Goal: Information Seeking & Learning: Learn about a topic

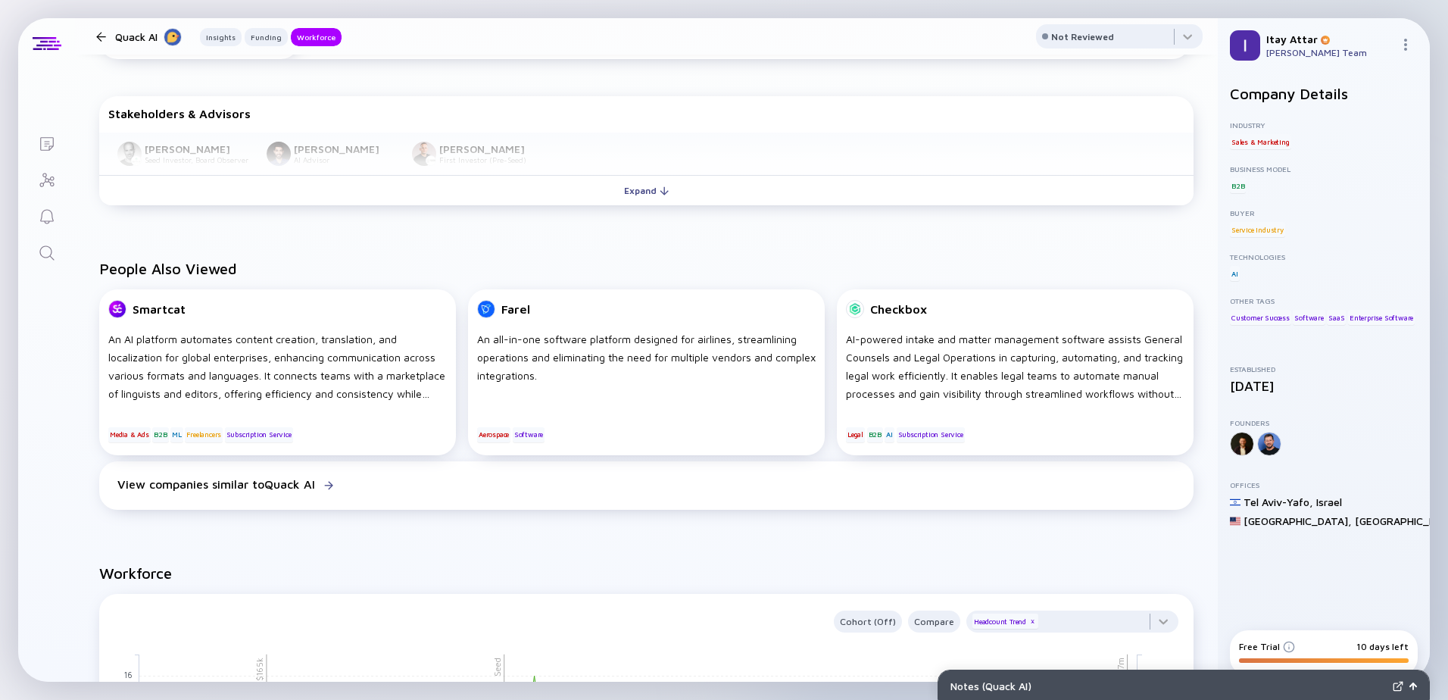
scroll to position [757, 0]
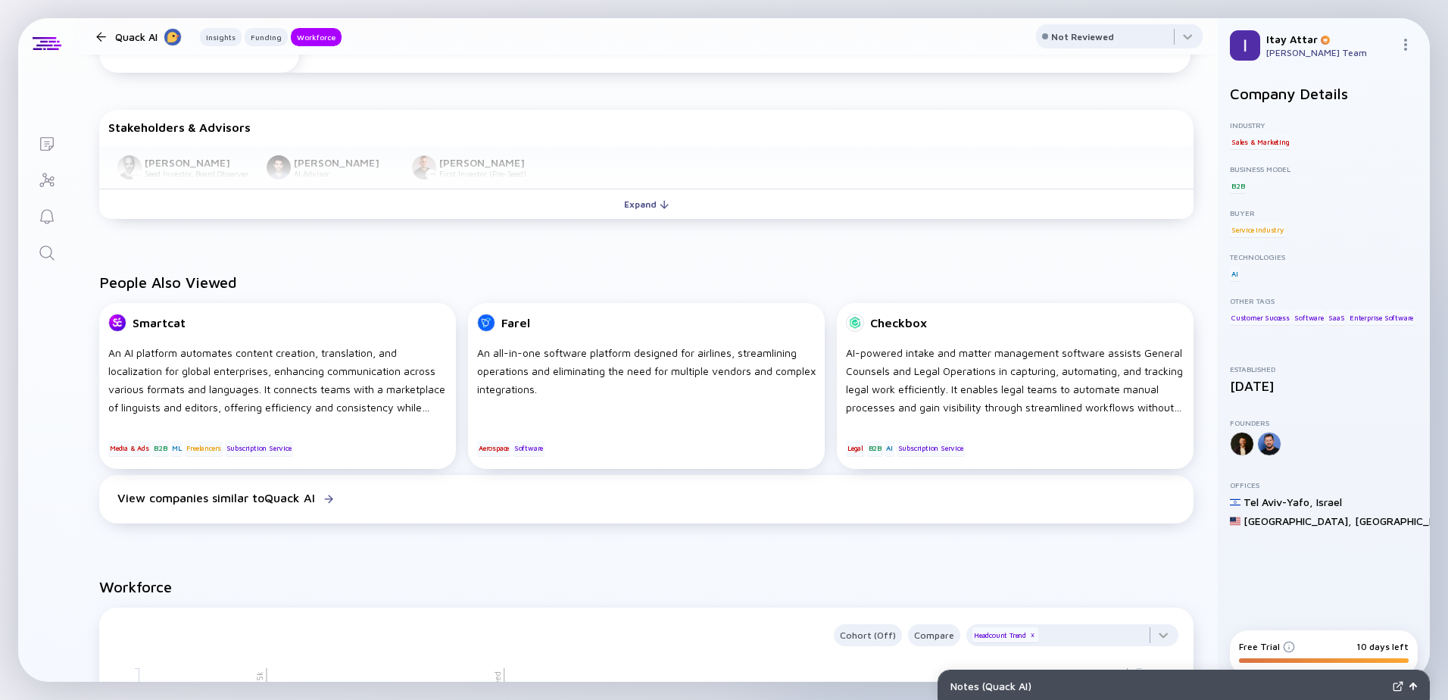
click at [95, 36] on div at bounding box center [101, 37] width 22 height 10
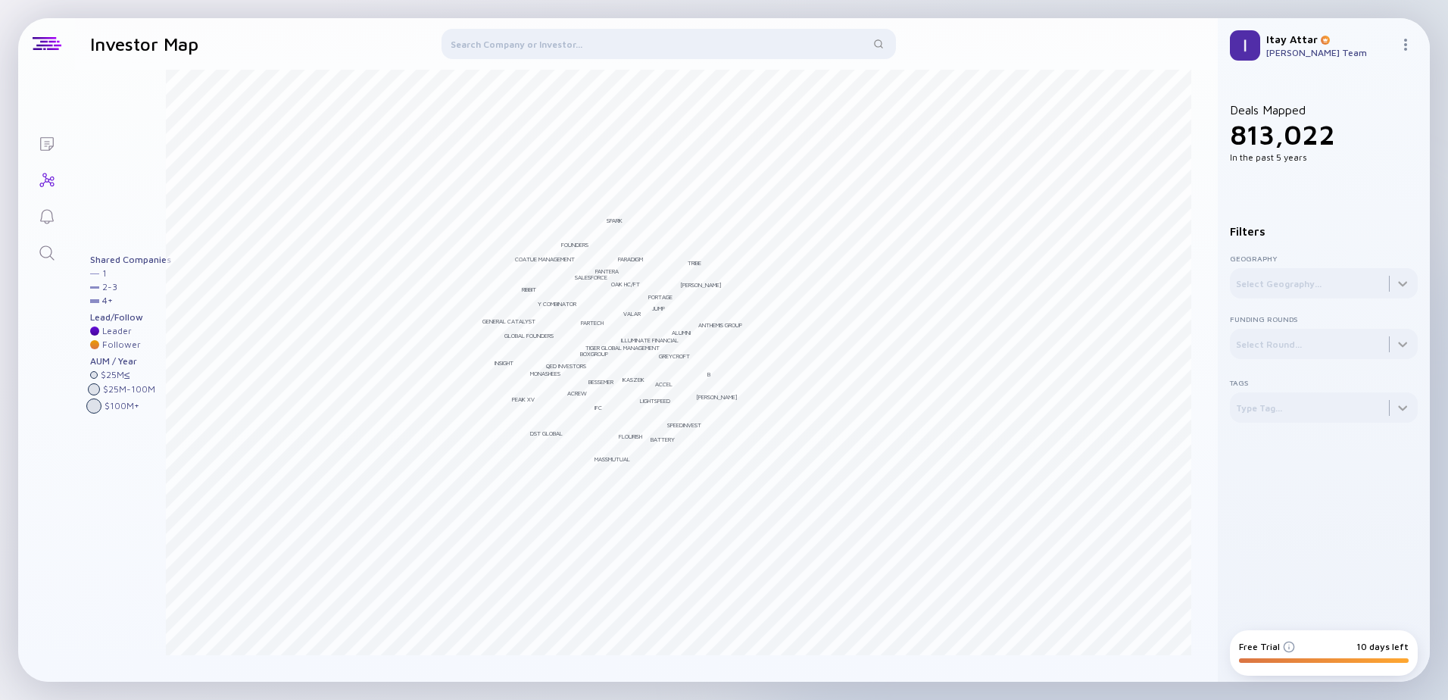
click at [476, 41] on div at bounding box center [669, 47] width 454 height 36
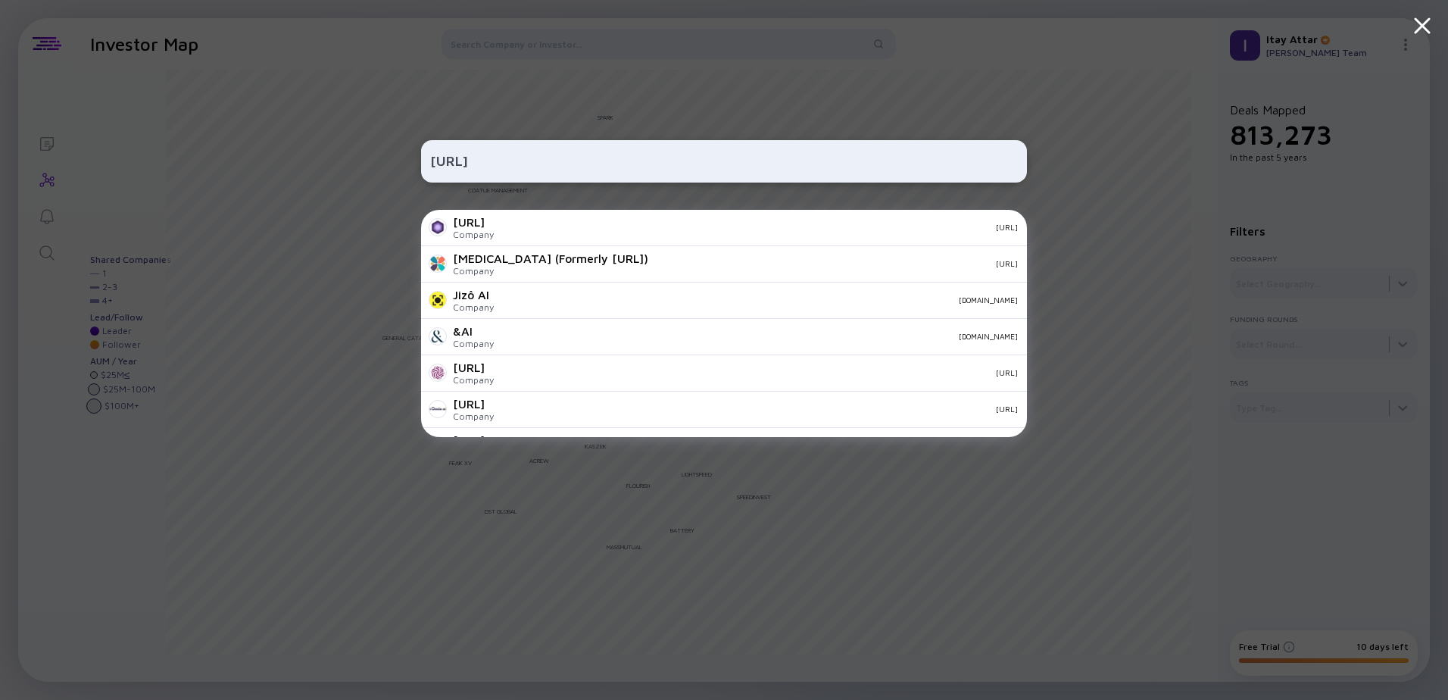
type input "[URL]"
click at [641, 234] on div "[URL] Company [URL]" at bounding box center [724, 228] width 606 height 36
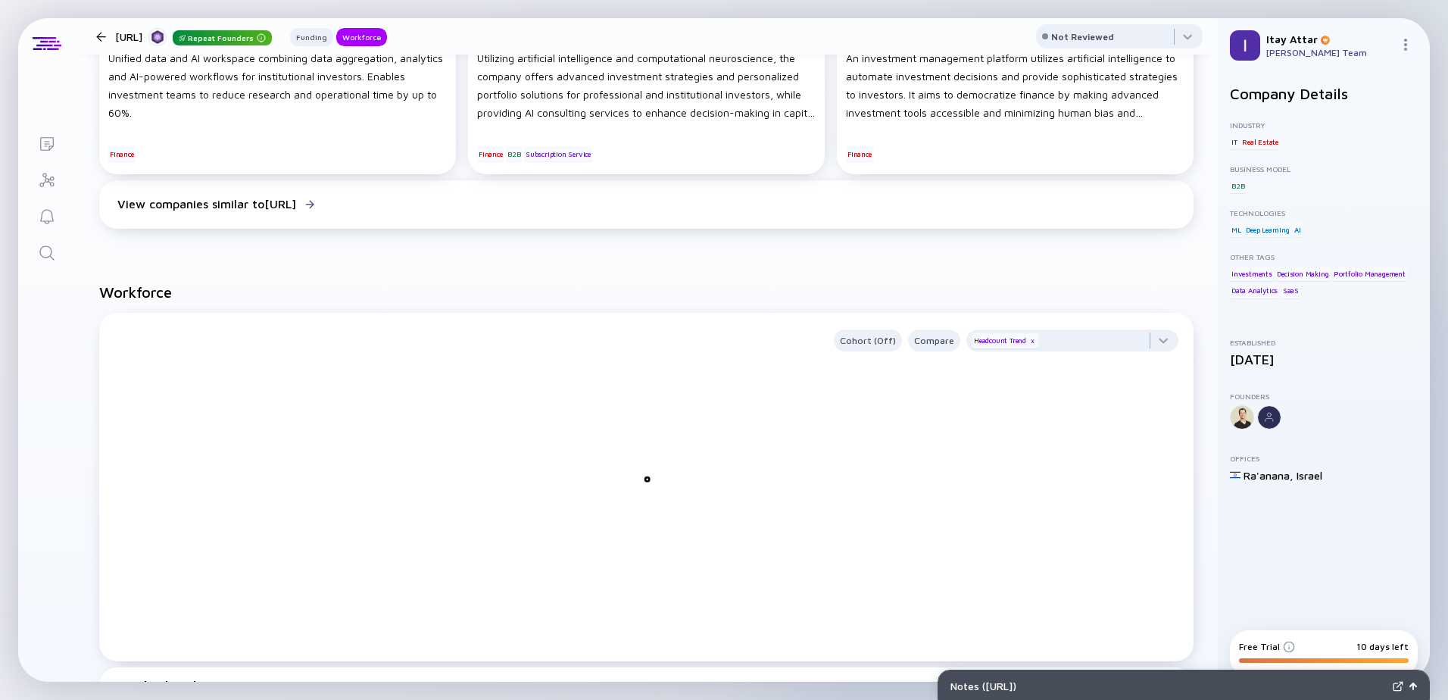
scroll to position [757, 0]
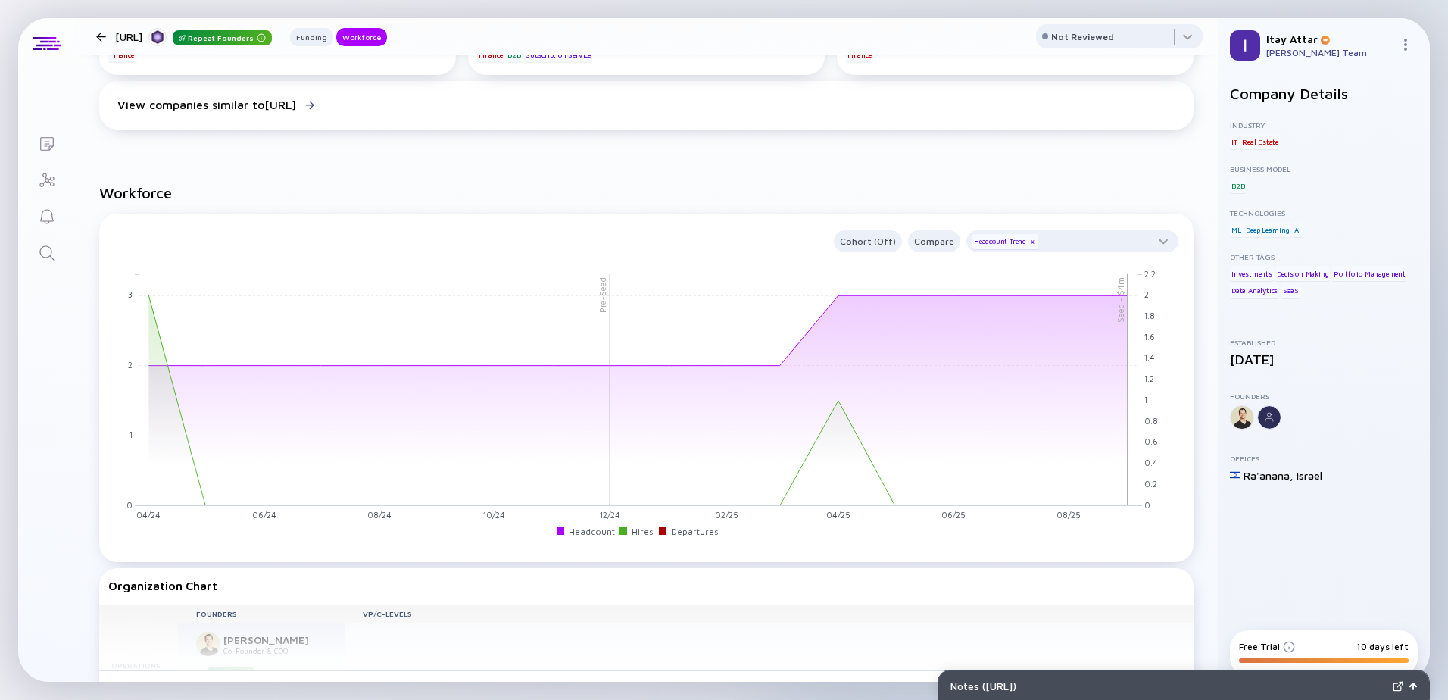
click at [105, 30] on div "[URL] Repeat Founders Funding Workforce" at bounding box center [238, 37] width 297 height 20
click at [98, 39] on div at bounding box center [101, 37] width 22 height 10
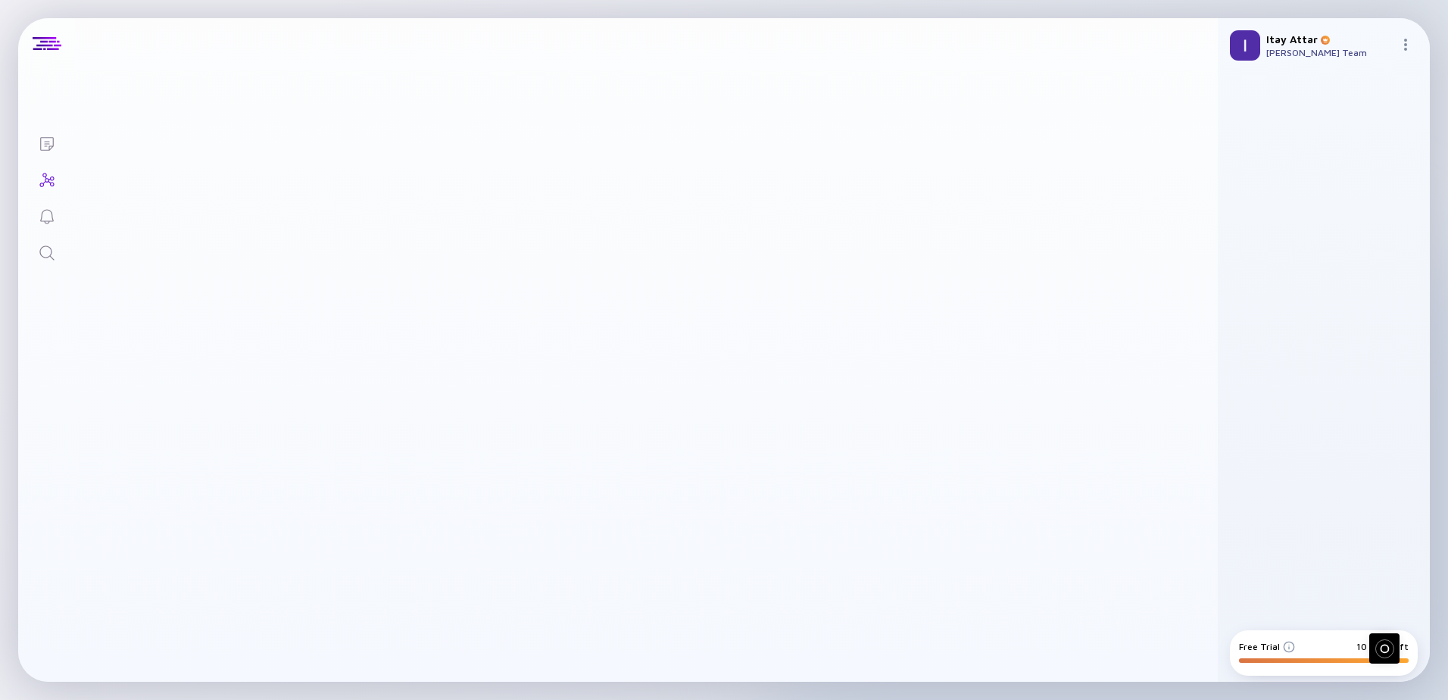
click at [98, 39] on h1 "Investor Map" at bounding box center [144, 36] width 108 height 21
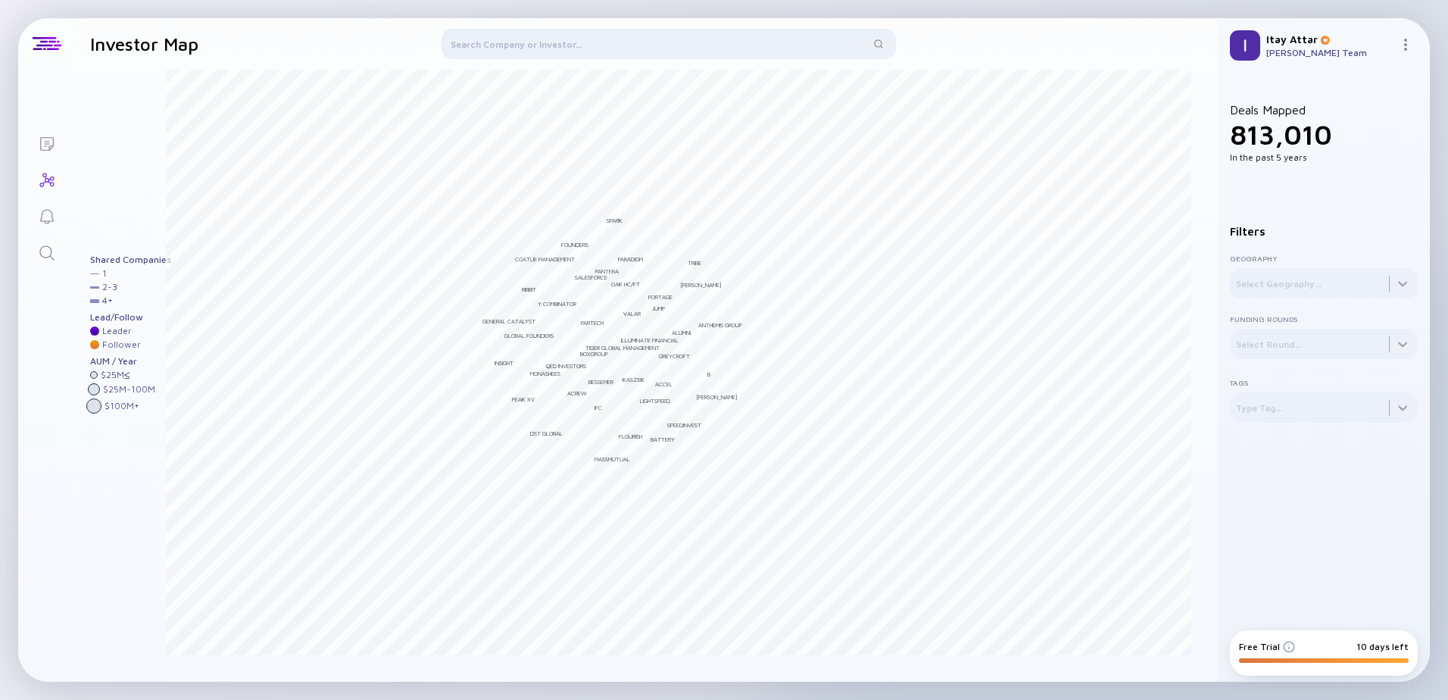
click at [498, 50] on div at bounding box center [669, 47] width 454 height 36
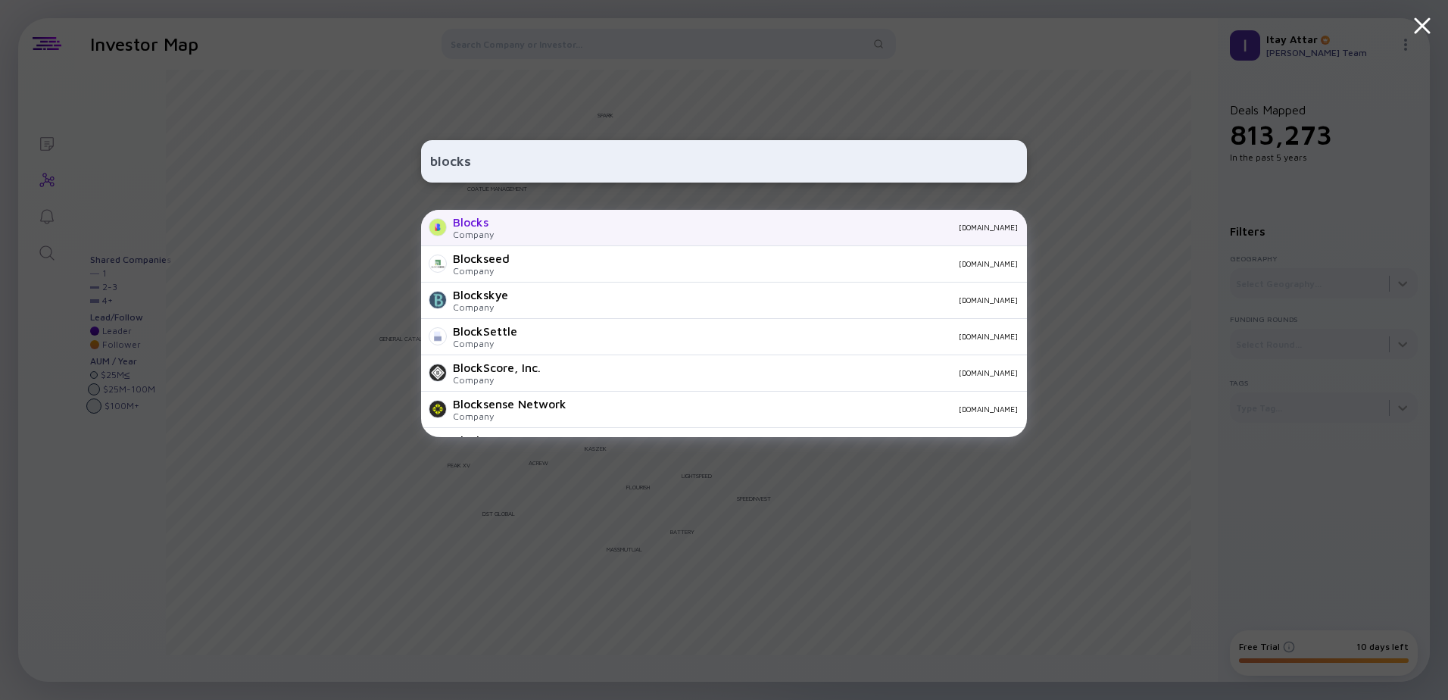
type input "blocks"
click at [558, 233] on div "Blocks Company [DOMAIN_NAME]" at bounding box center [724, 228] width 606 height 36
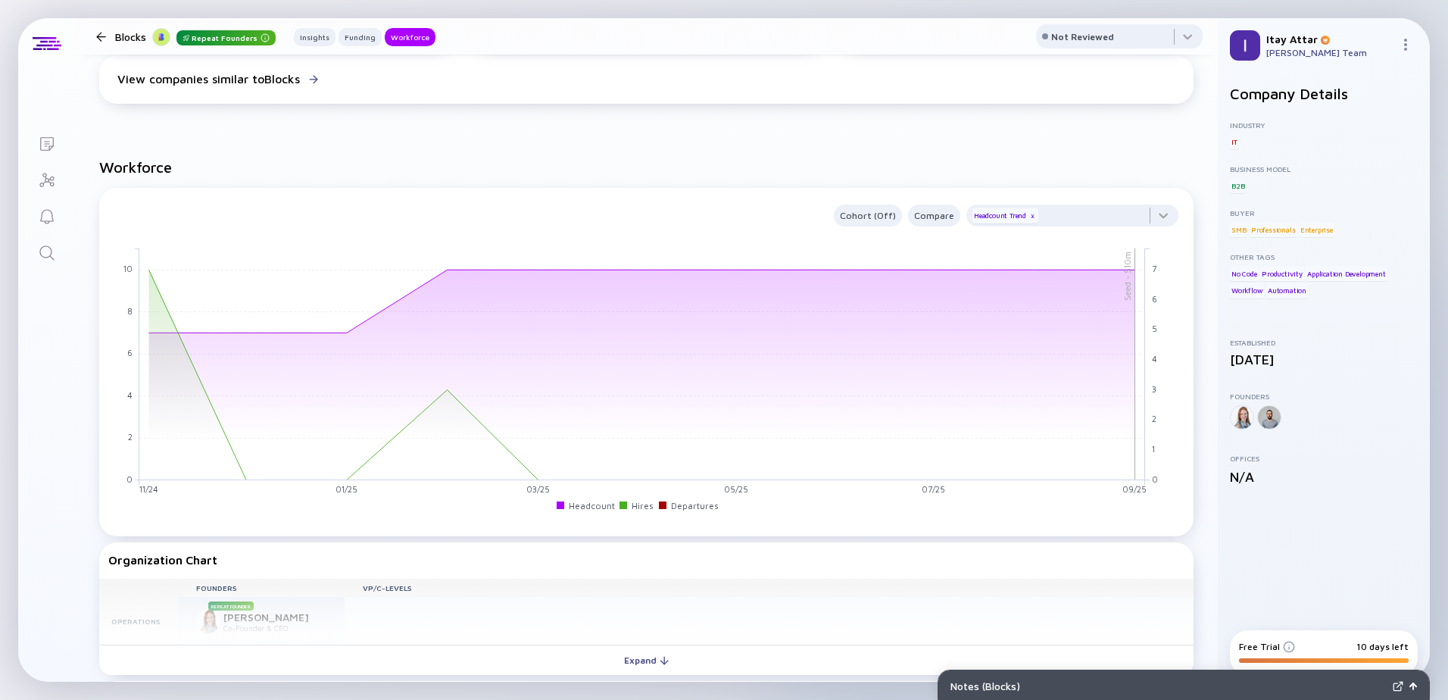
scroll to position [1060, 0]
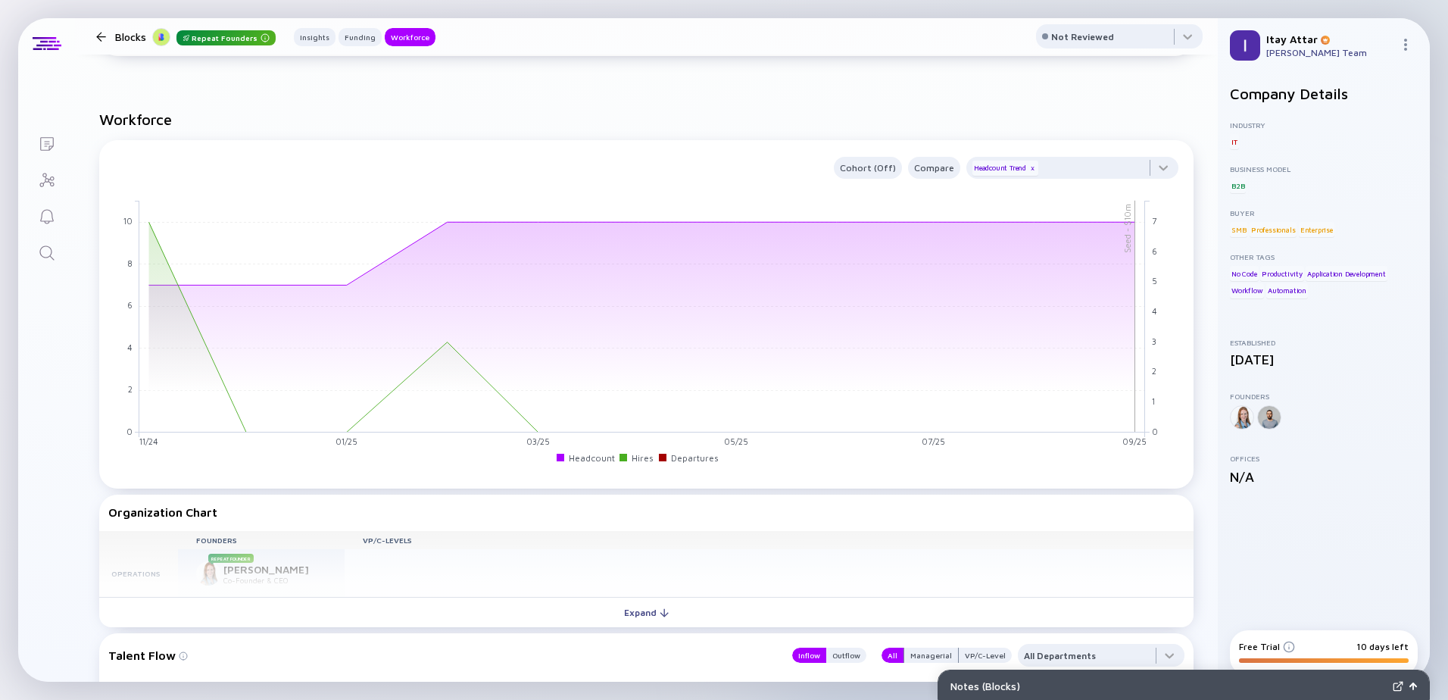
click at [95, 29] on div "Blocks Repeat Founders Insights Funding Workforce" at bounding box center [262, 37] width 345 height 20
click at [100, 32] on div at bounding box center [101, 37] width 10 height 10
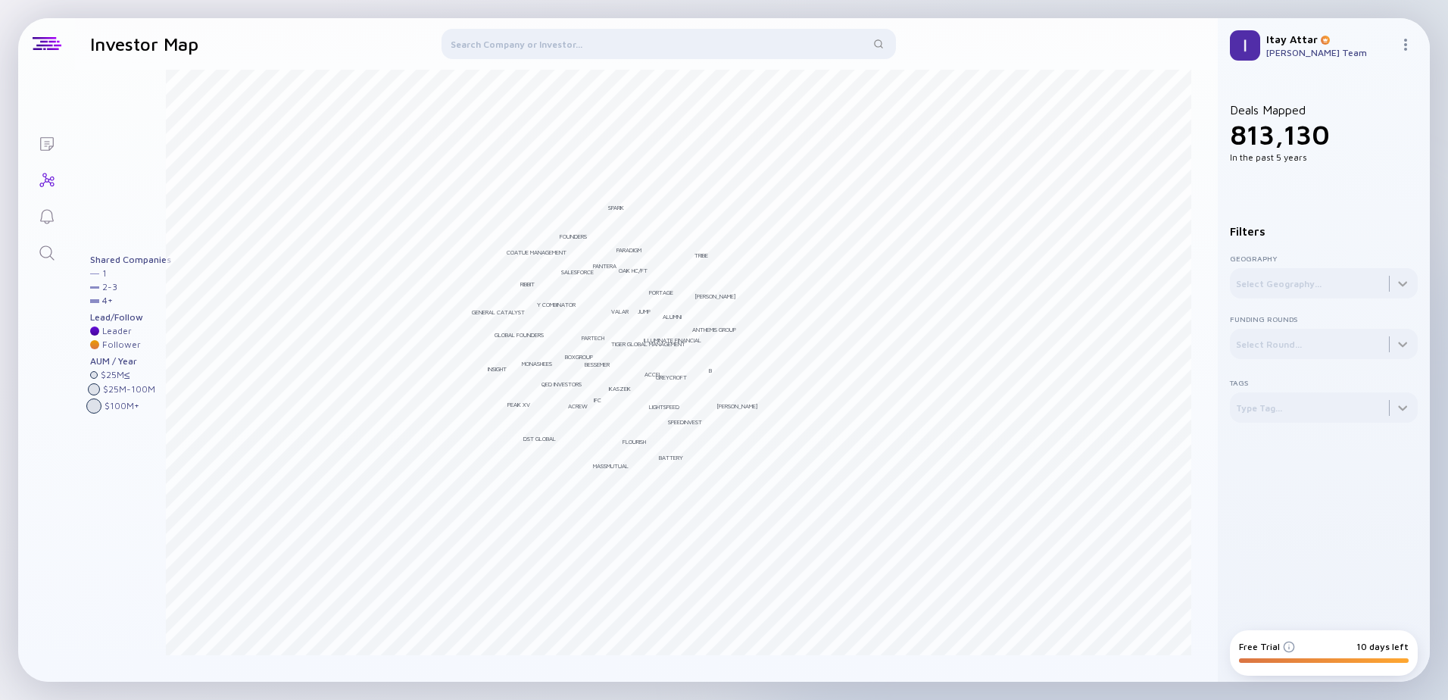
click at [516, 44] on div at bounding box center [669, 47] width 454 height 36
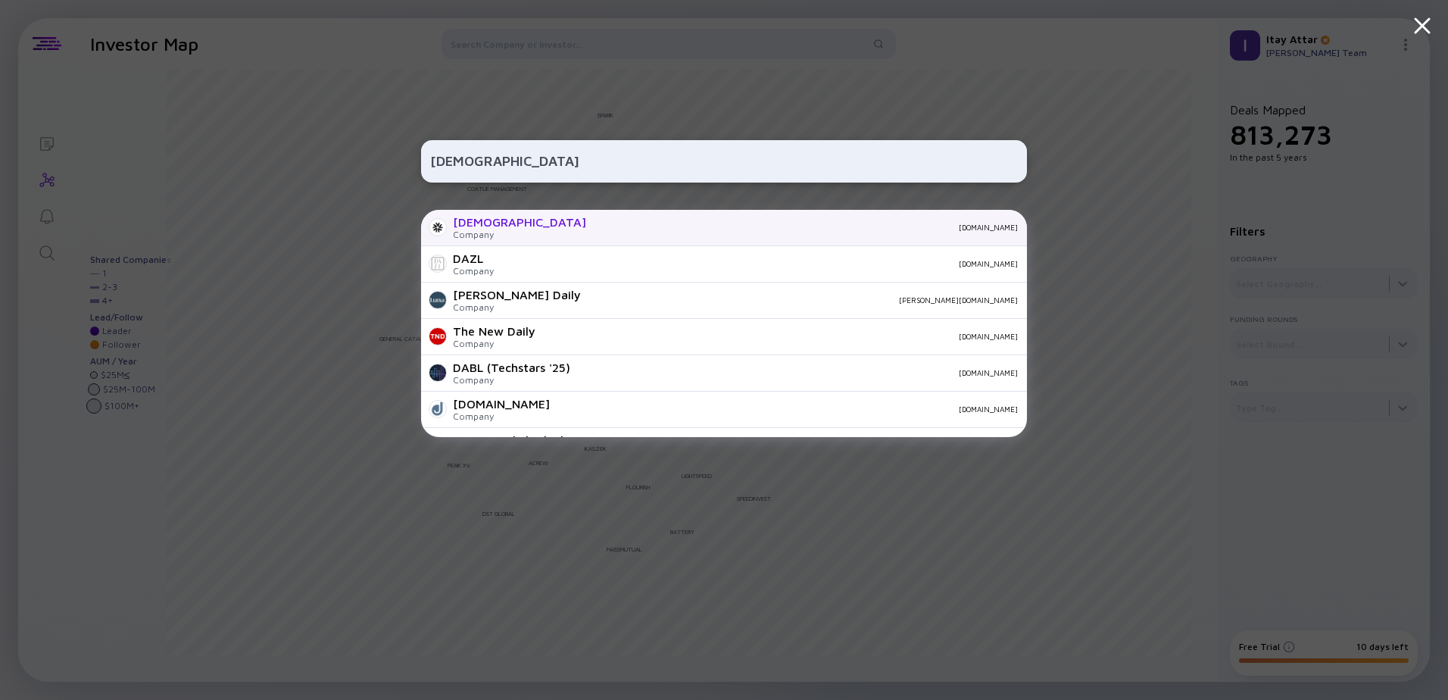
type input "[DEMOGRAPHIC_DATA]"
click at [499, 230] on div "Dazl Company [DOMAIN_NAME]" at bounding box center [724, 228] width 606 height 36
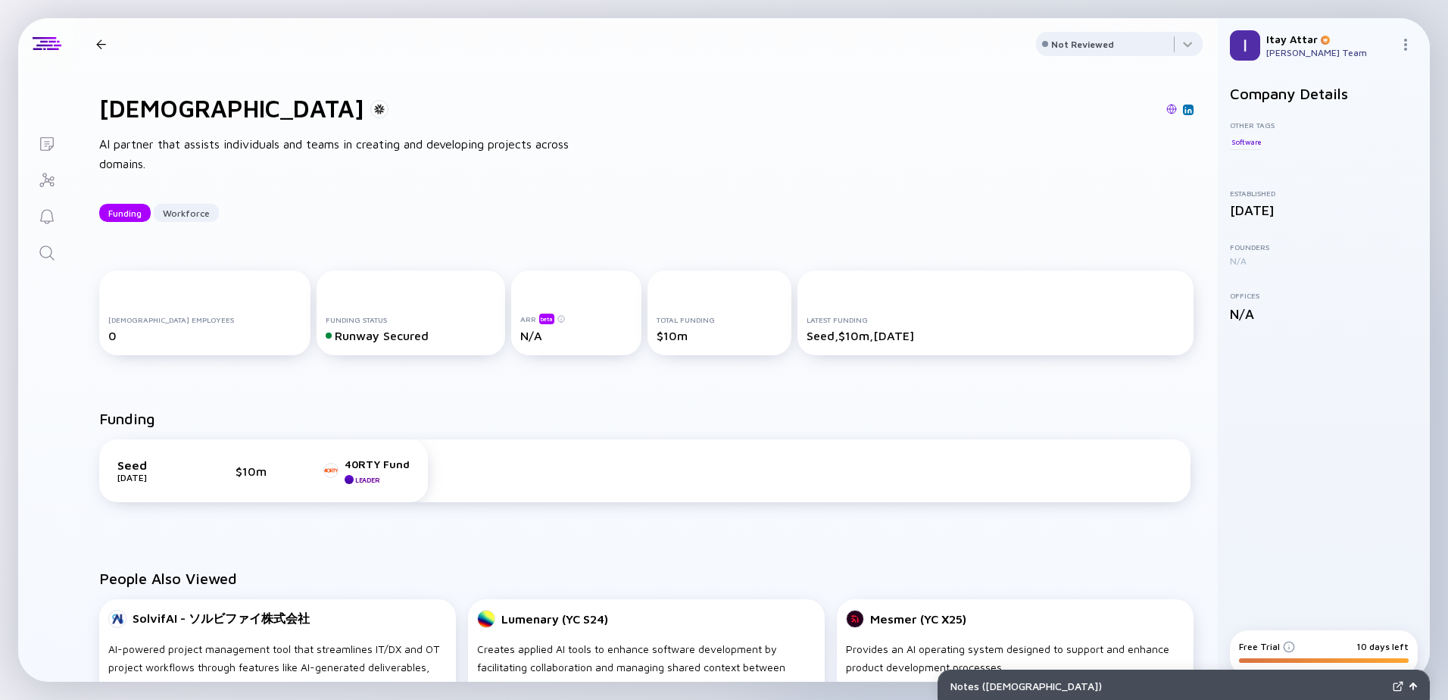
click at [94, 44] on div at bounding box center [101, 44] width 22 height 10
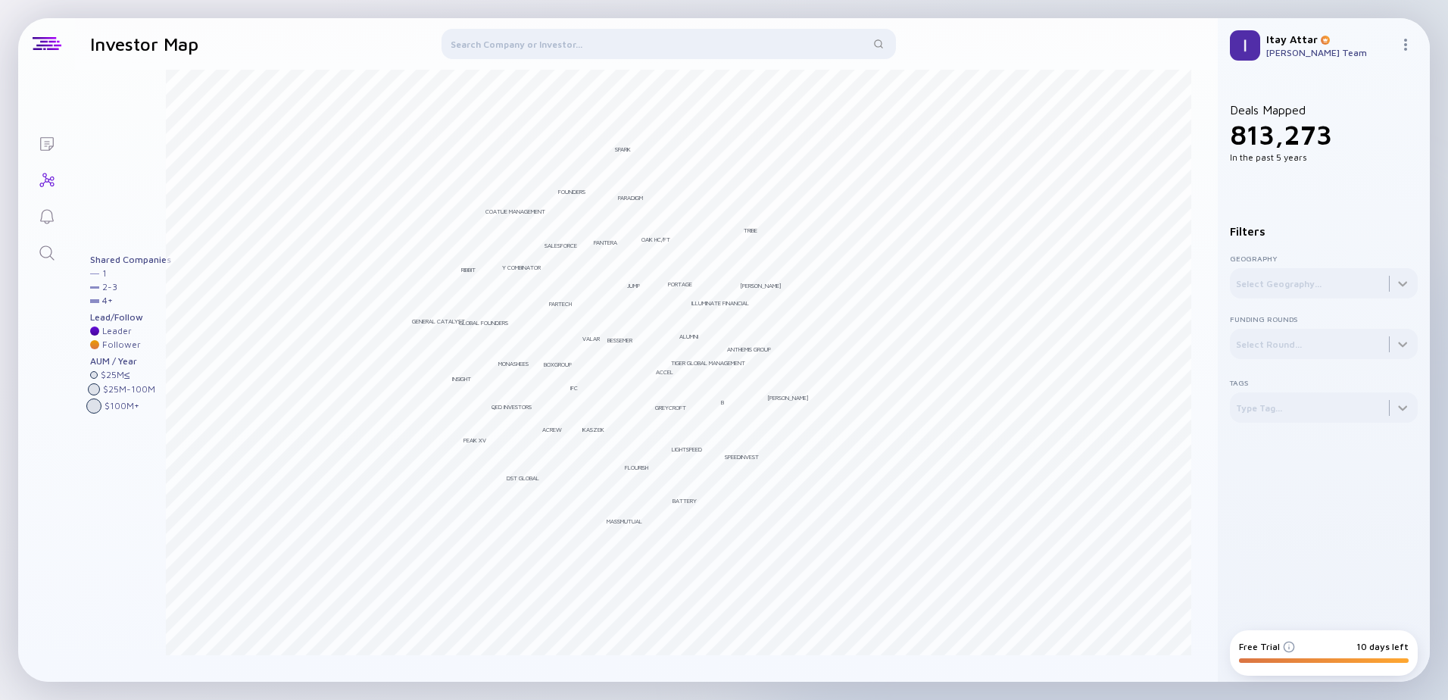
click at [605, 42] on div at bounding box center [669, 47] width 454 height 36
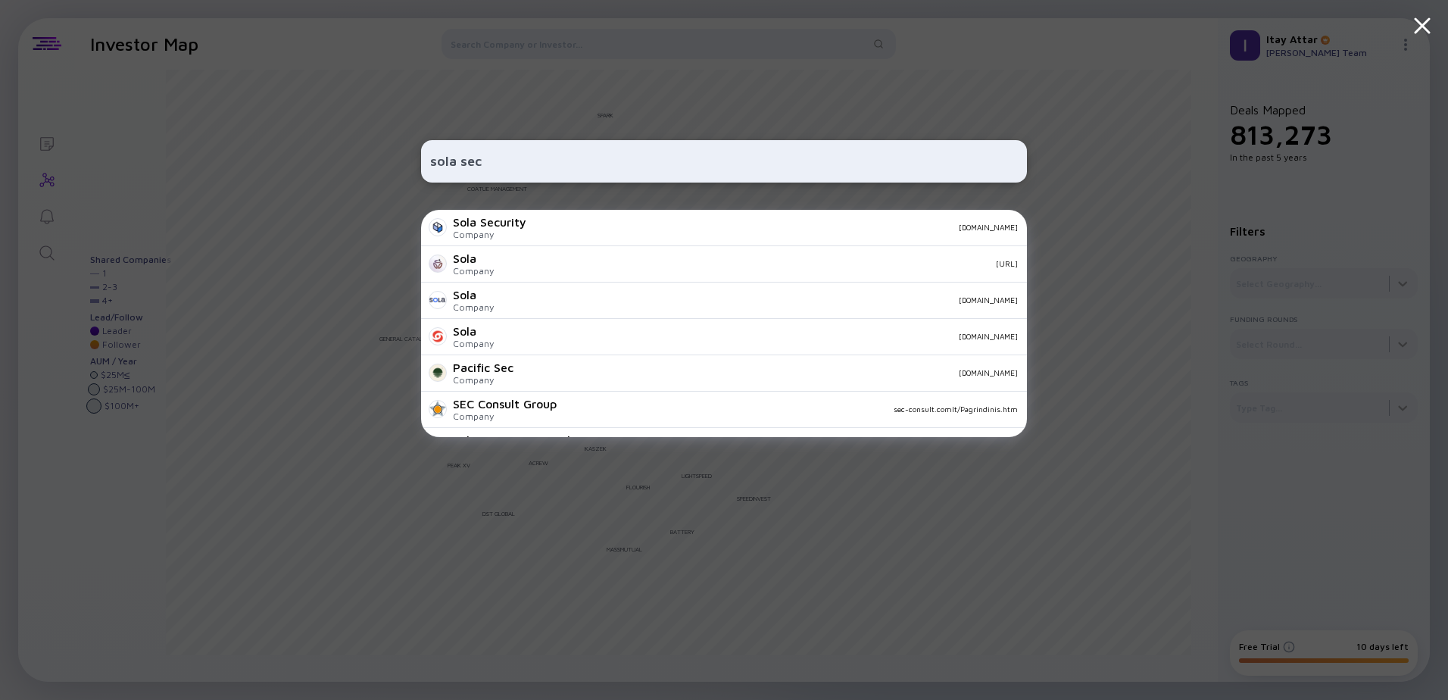
type input "sola sec"
click at [545, 232] on div "[DOMAIN_NAME]" at bounding box center [778, 227] width 479 height 9
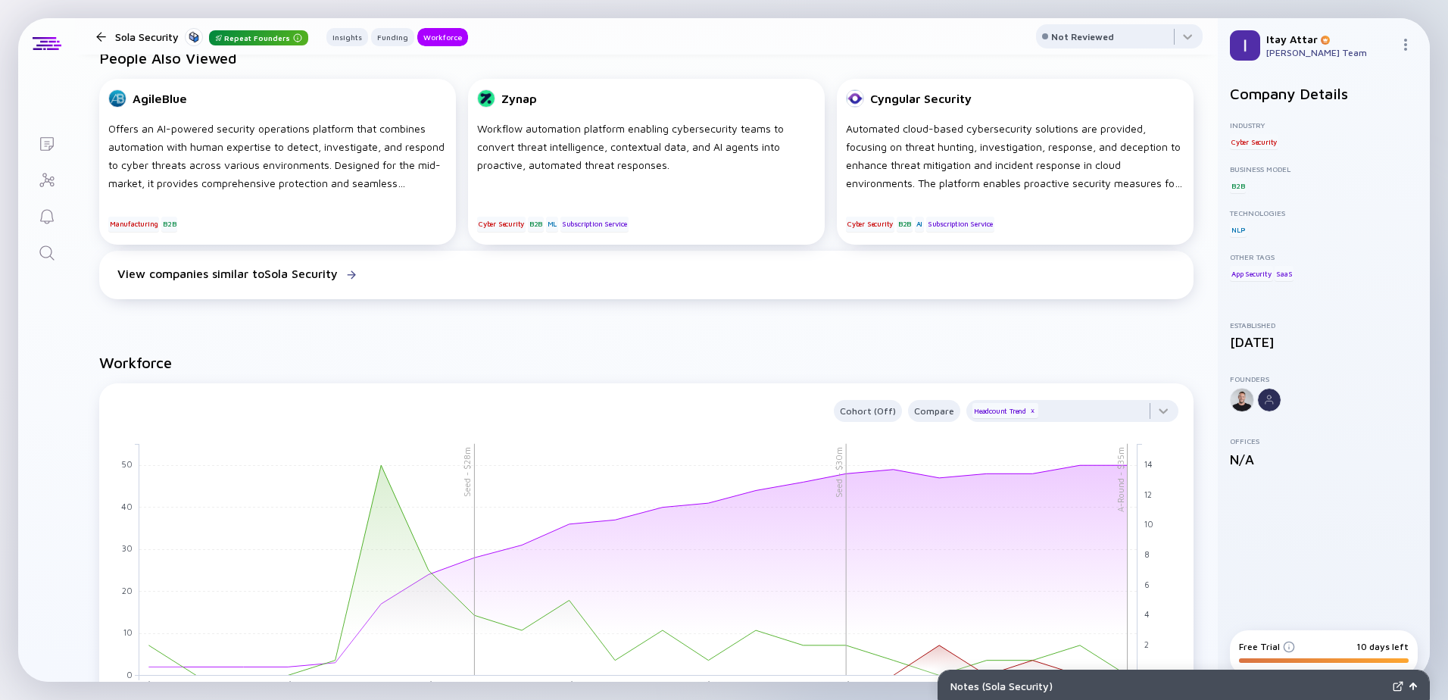
scroll to position [1136, 0]
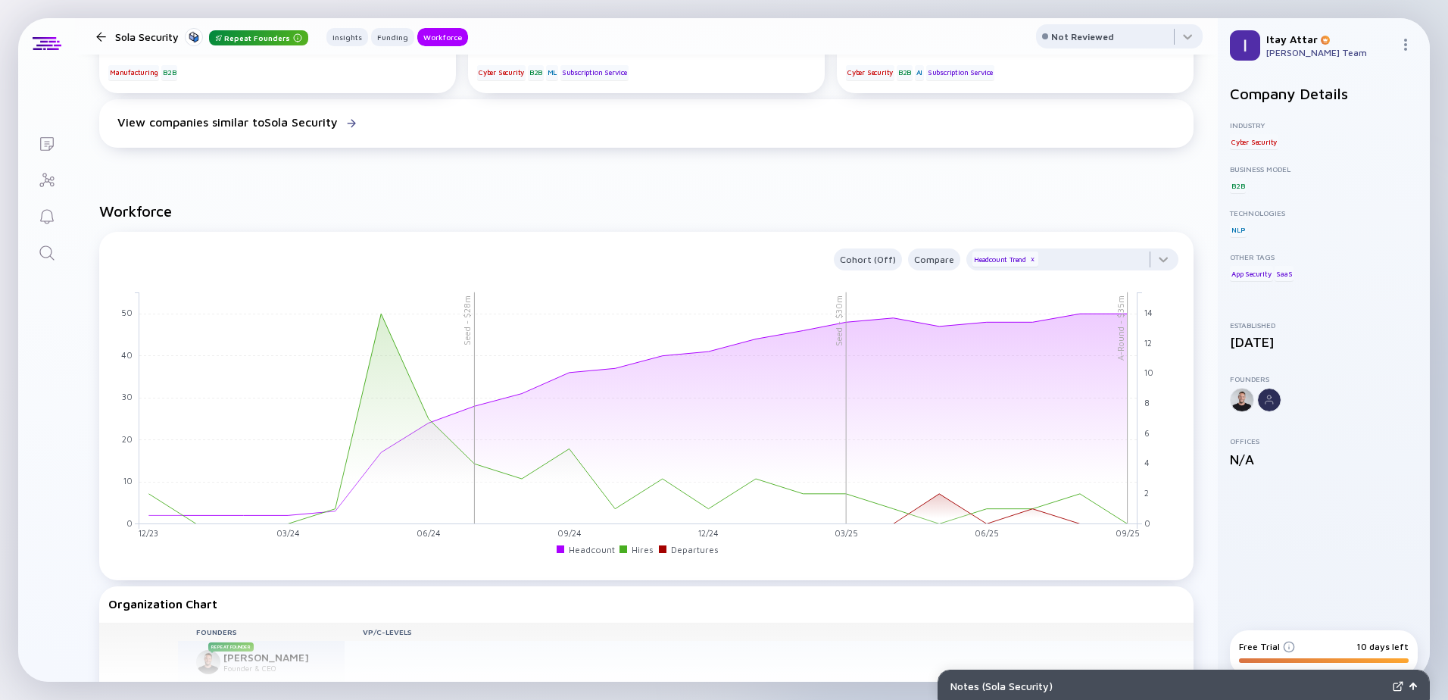
click at [93, 36] on div at bounding box center [101, 37] width 22 height 10
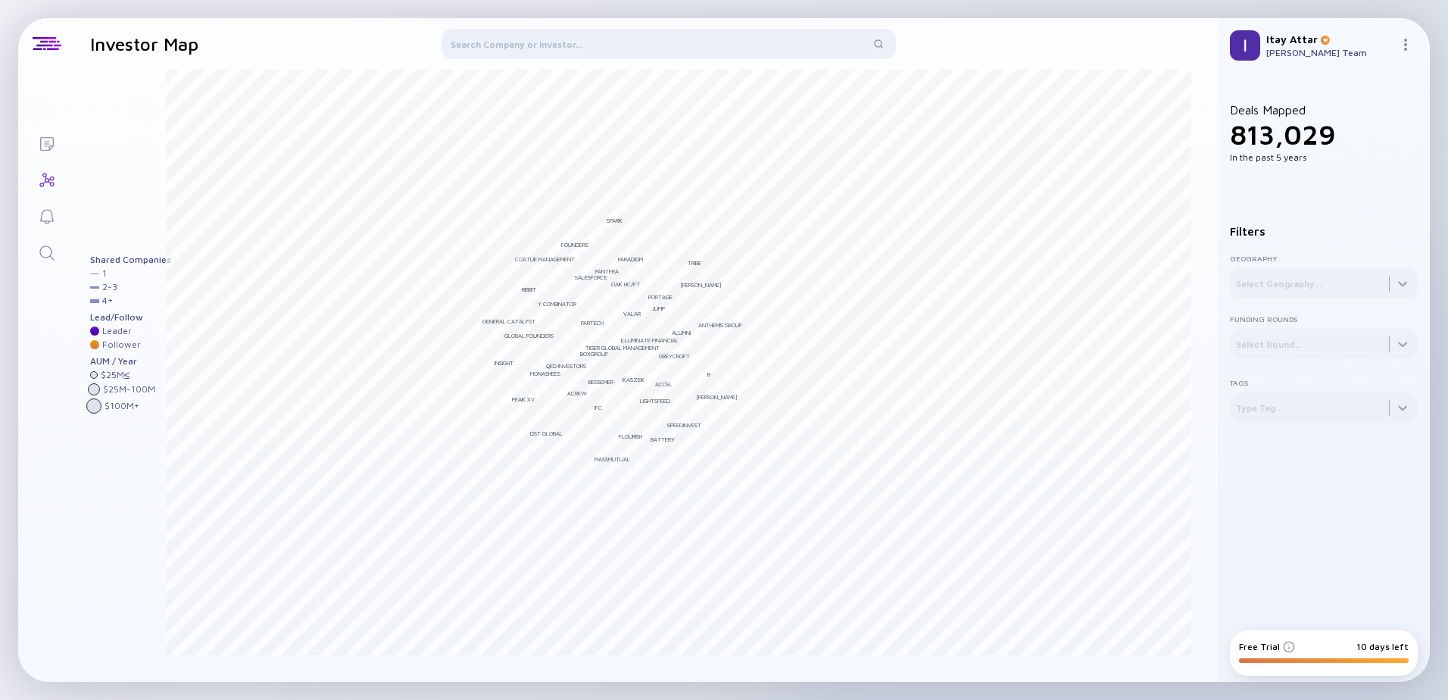
click at [591, 45] on div at bounding box center [669, 47] width 454 height 36
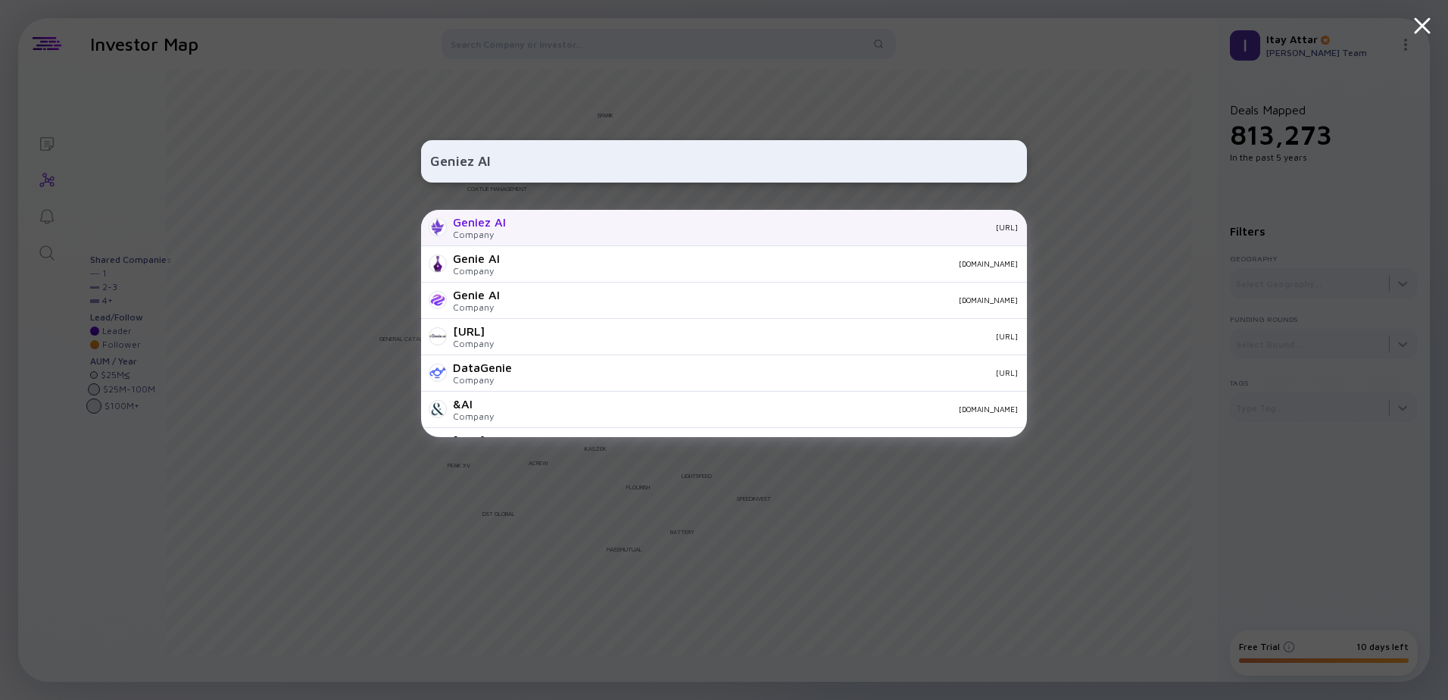
type input "Geniez AI"
click at [576, 233] on div "Geniez AI Company [URL]" at bounding box center [724, 228] width 606 height 36
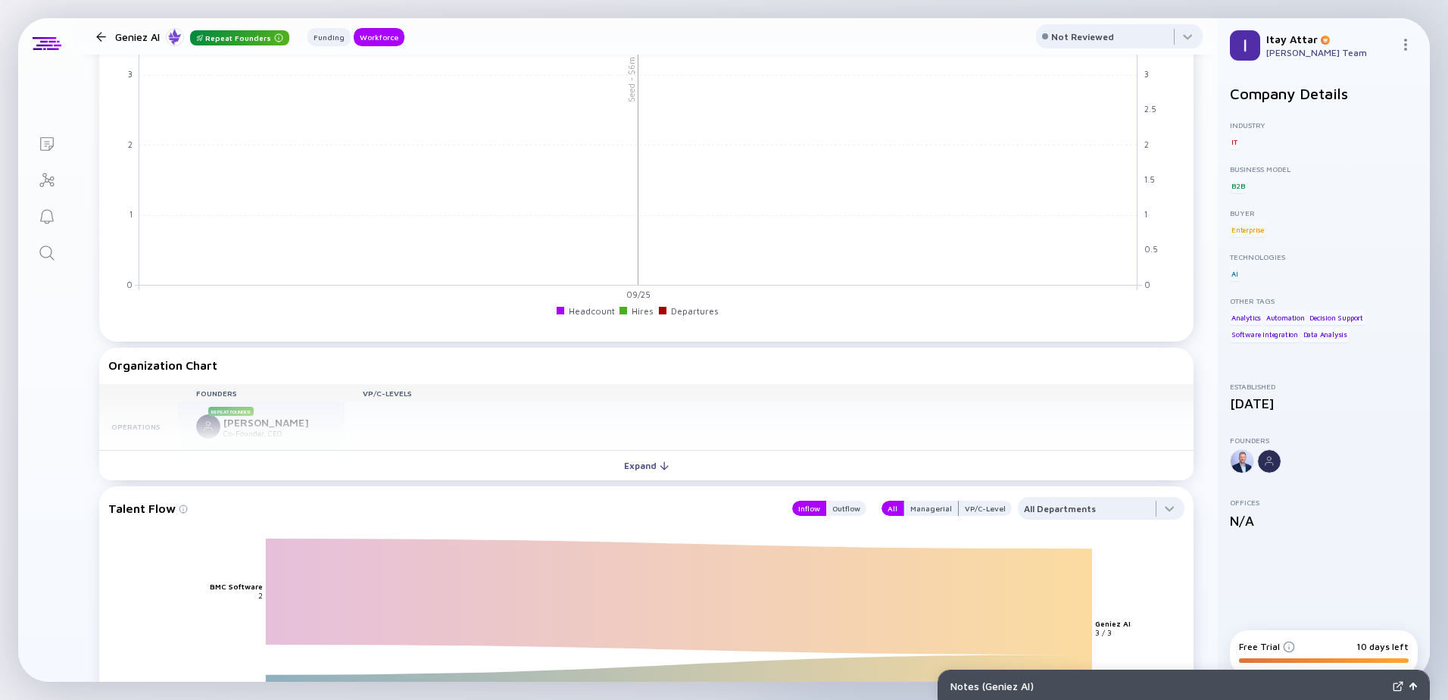
scroll to position [757, 0]
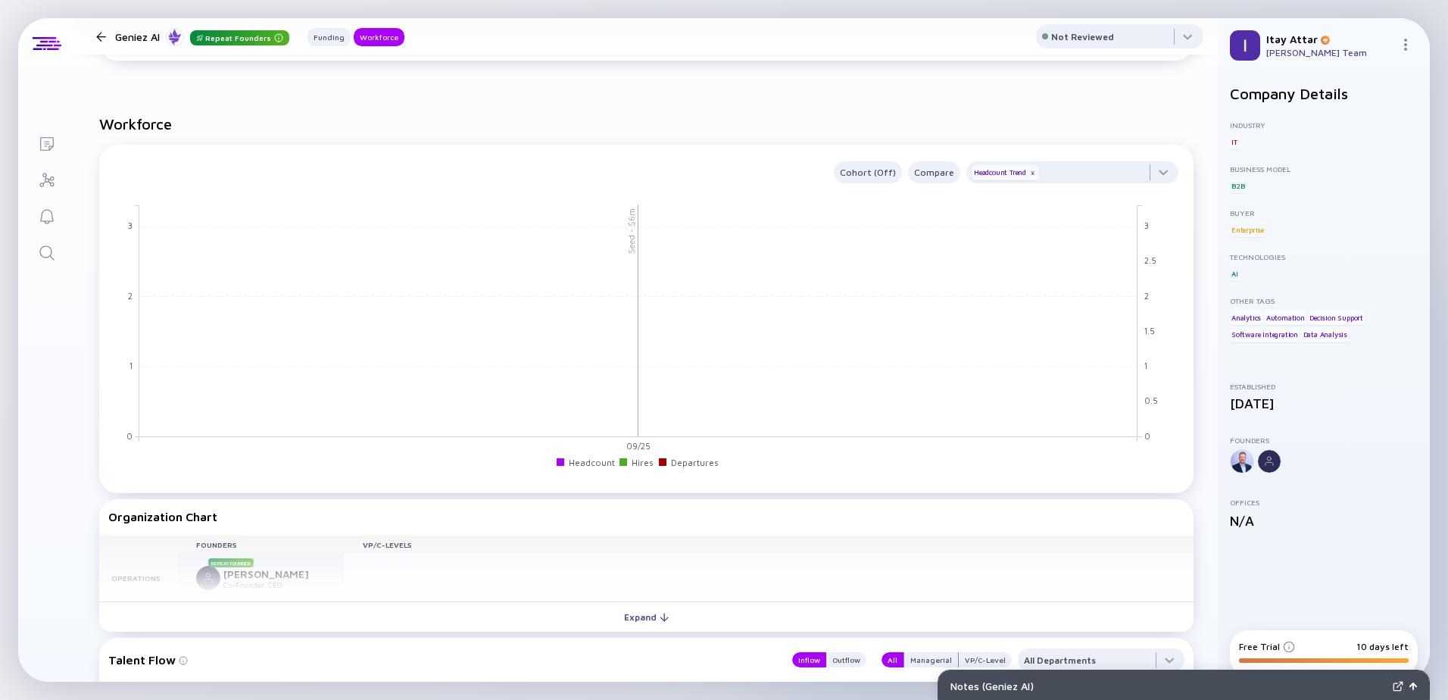
click at [104, 32] on div at bounding box center [101, 37] width 10 height 10
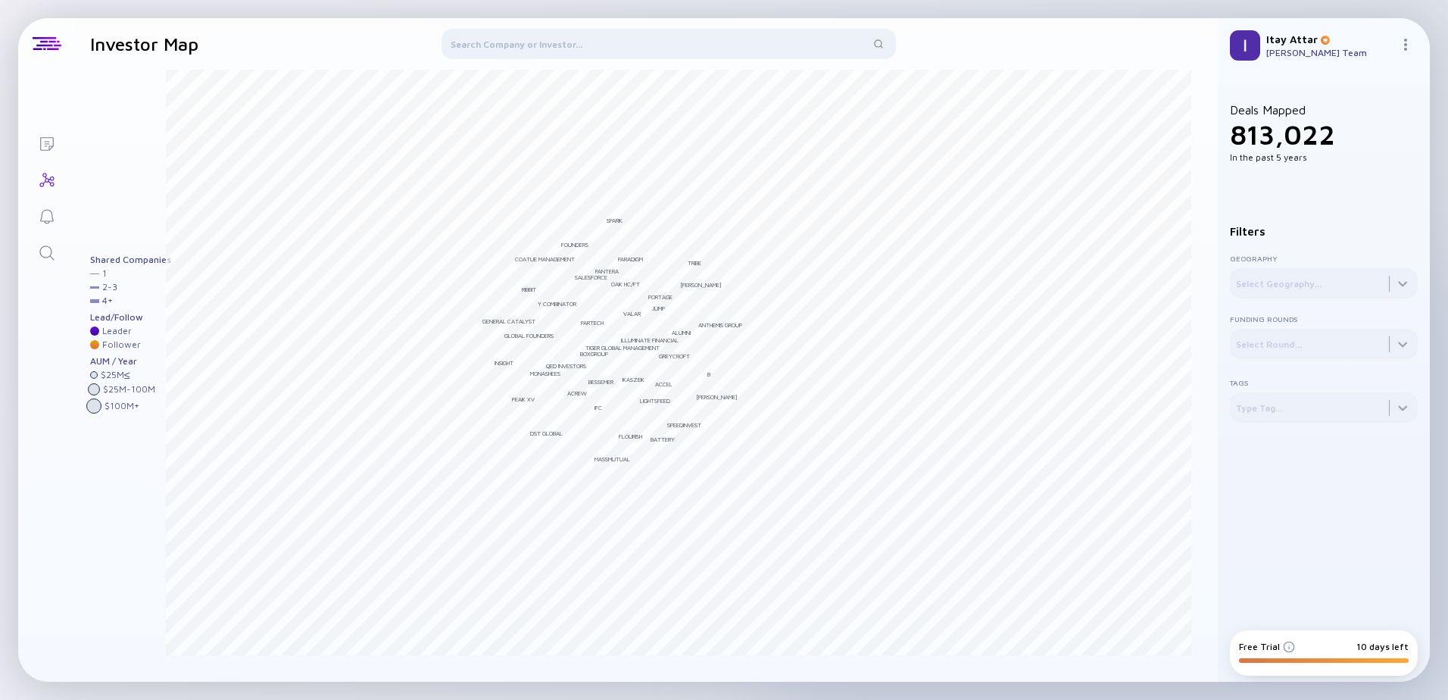
click at [545, 52] on div at bounding box center [669, 47] width 454 height 36
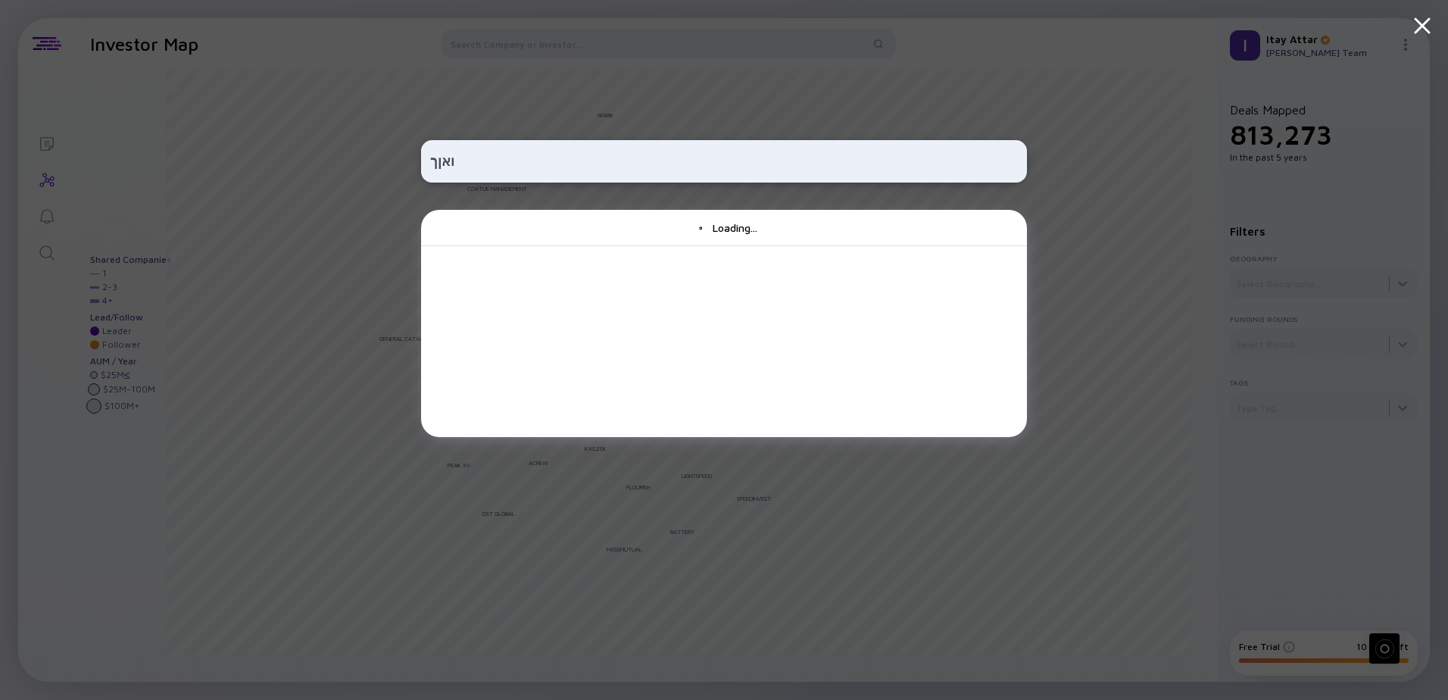
type input "ואןךש"
drag, startPoint x: 514, startPoint y: 159, endPoint x: 379, endPoint y: 170, distance: 135.2
click at [379, 170] on div "ואןךש Request Collection of ' ואןךש '" at bounding box center [724, 350] width 1448 height 700
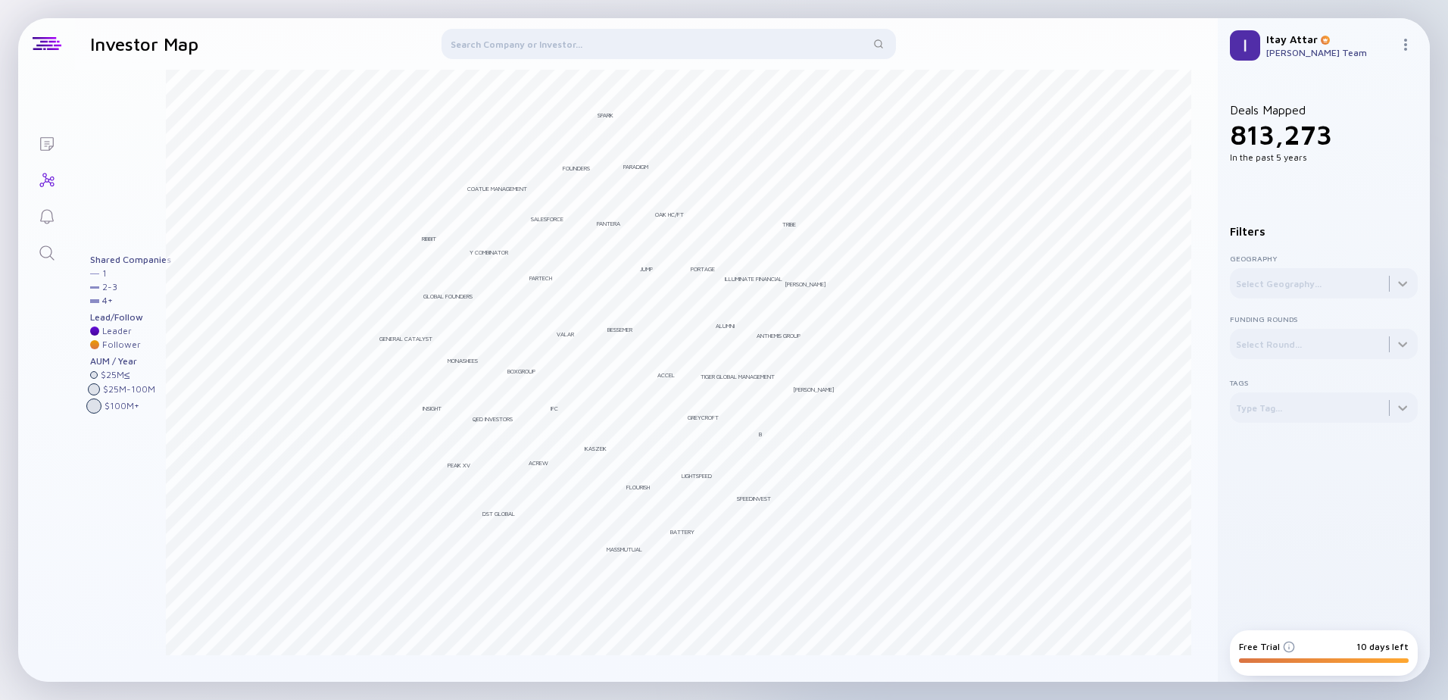
click at [578, 47] on div at bounding box center [669, 47] width 454 height 36
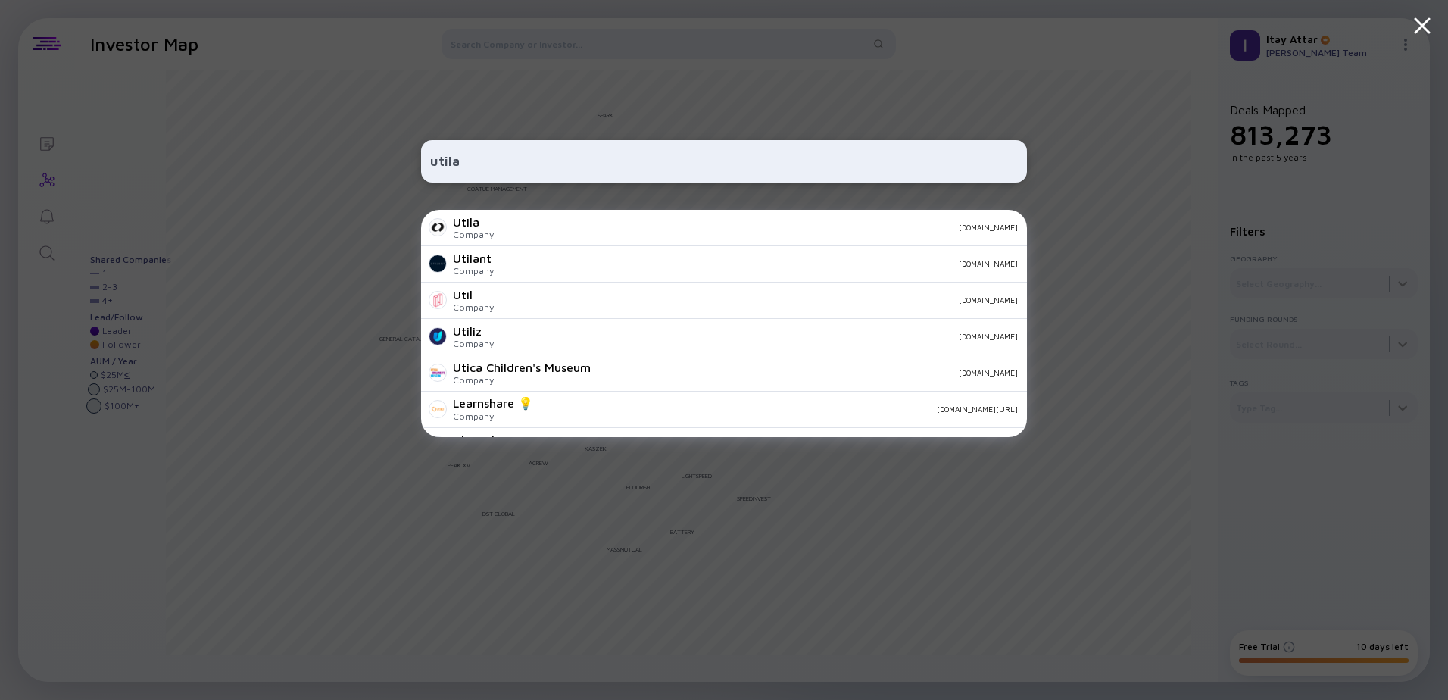
type input "utila"
click at [518, 230] on div "[DOMAIN_NAME]" at bounding box center [762, 227] width 512 height 9
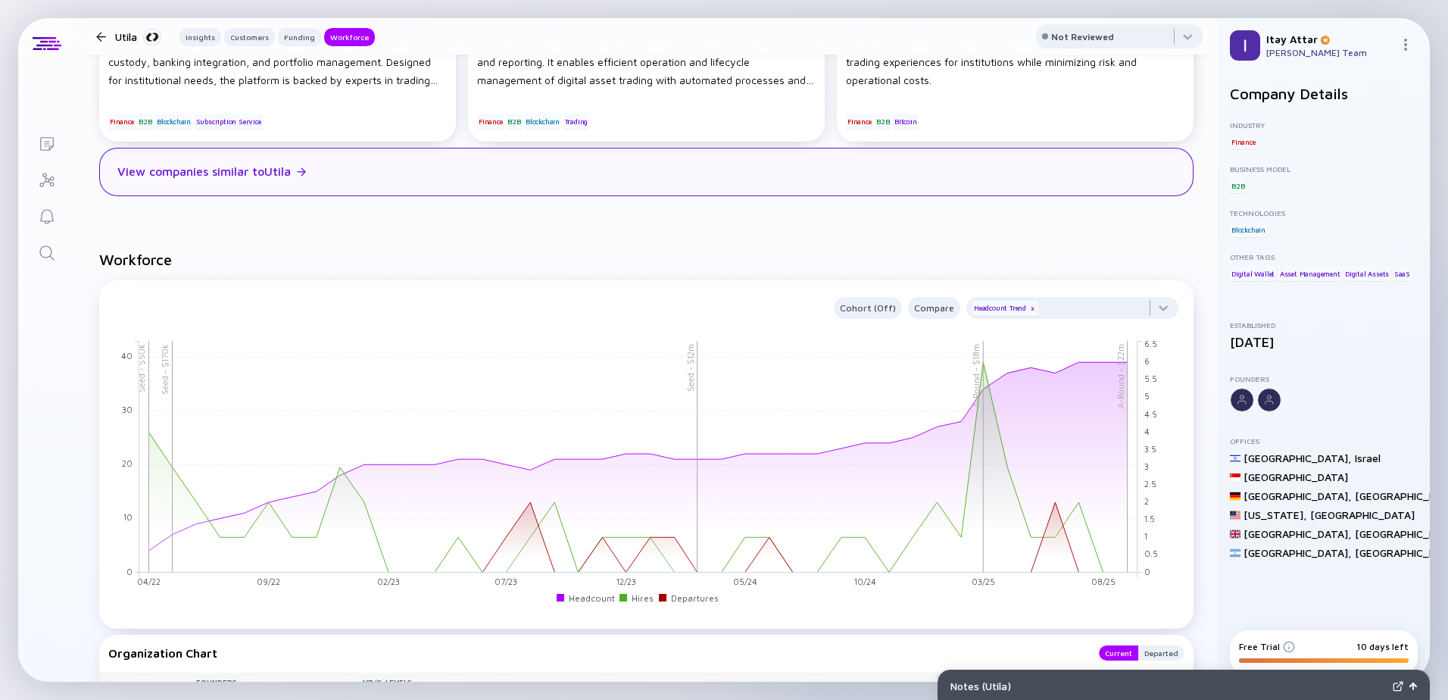
scroll to position [1212, 0]
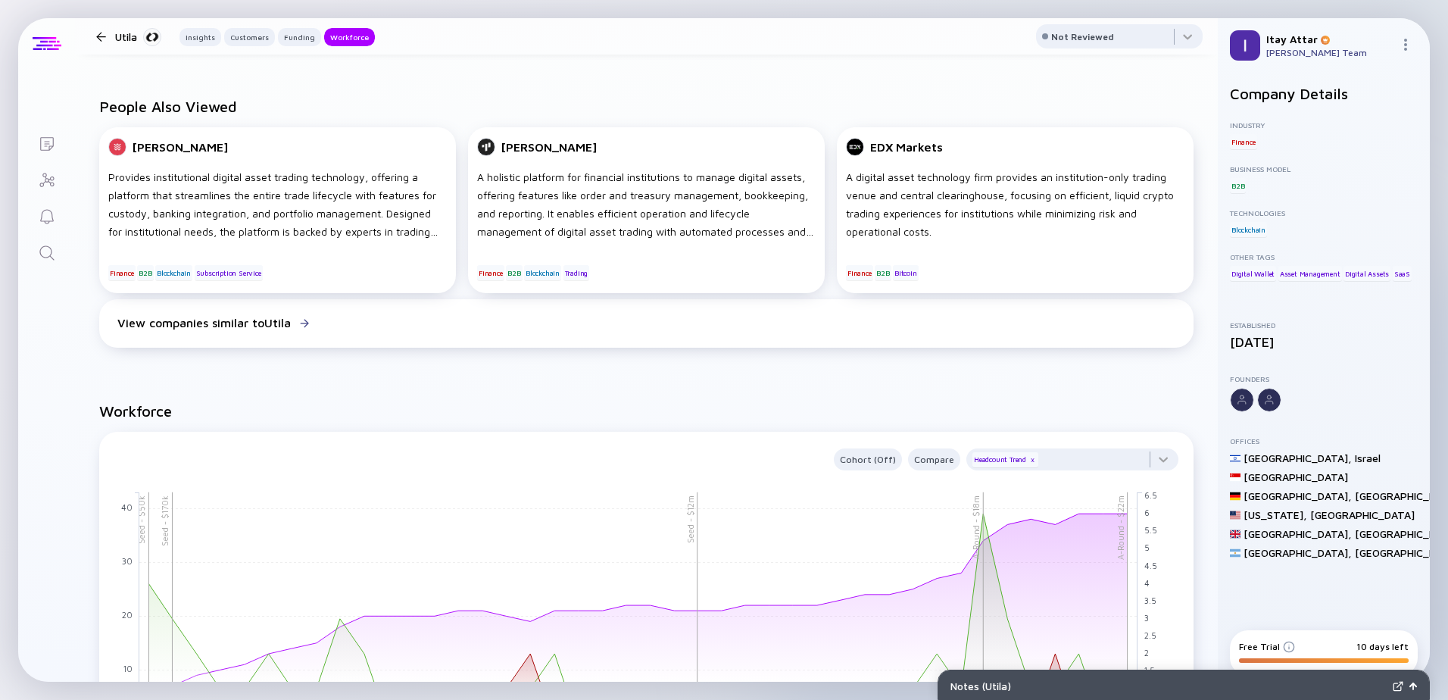
drag, startPoint x: 131, startPoint y: 37, endPoint x: 50, endPoint y: 41, distance: 81.1
drag, startPoint x: 50, startPoint y: 41, endPoint x: 1257, endPoint y: 36, distance: 1207.5
drag, startPoint x: 1257, startPoint y: 36, endPoint x: 1007, endPoint y: 90, distance: 255.7
drag, startPoint x: 1007, startPoint y: 90, endPoint x: 869, endPoint y: 148, distance: 150.4
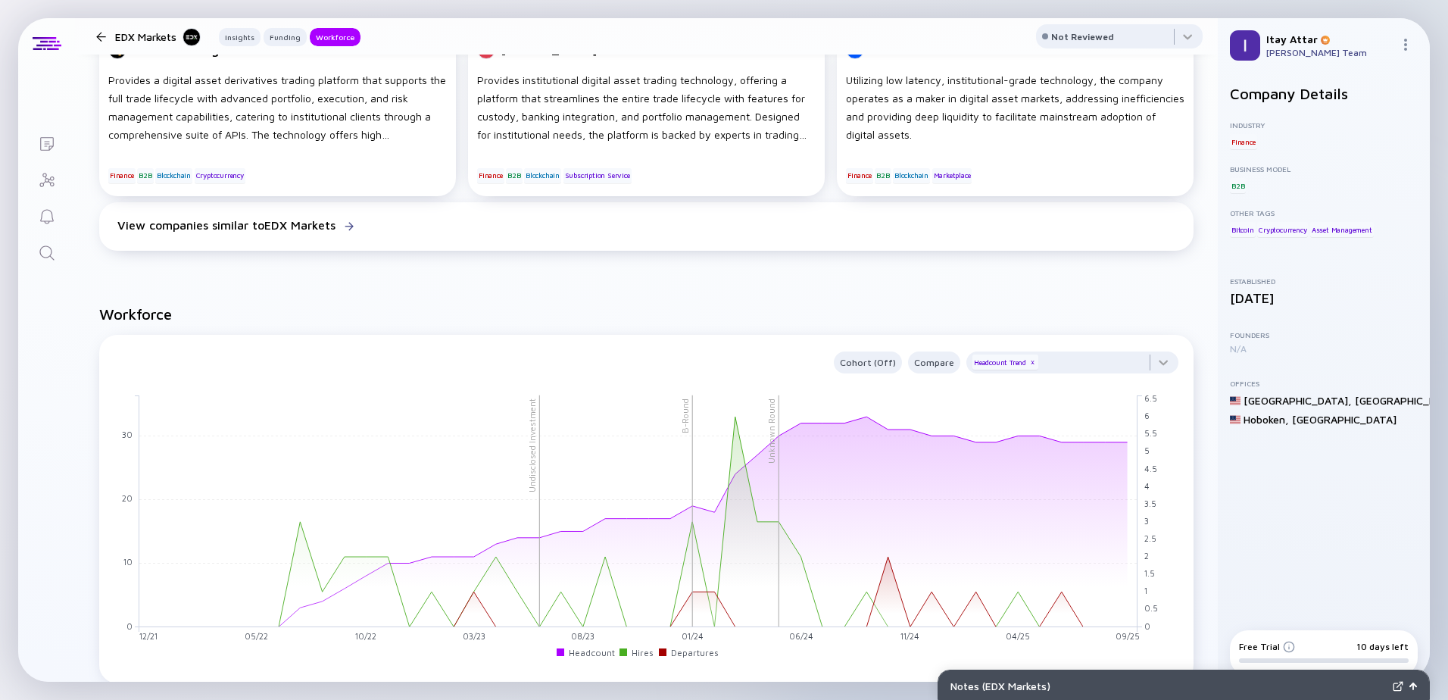
scroll to position [1060, 0]
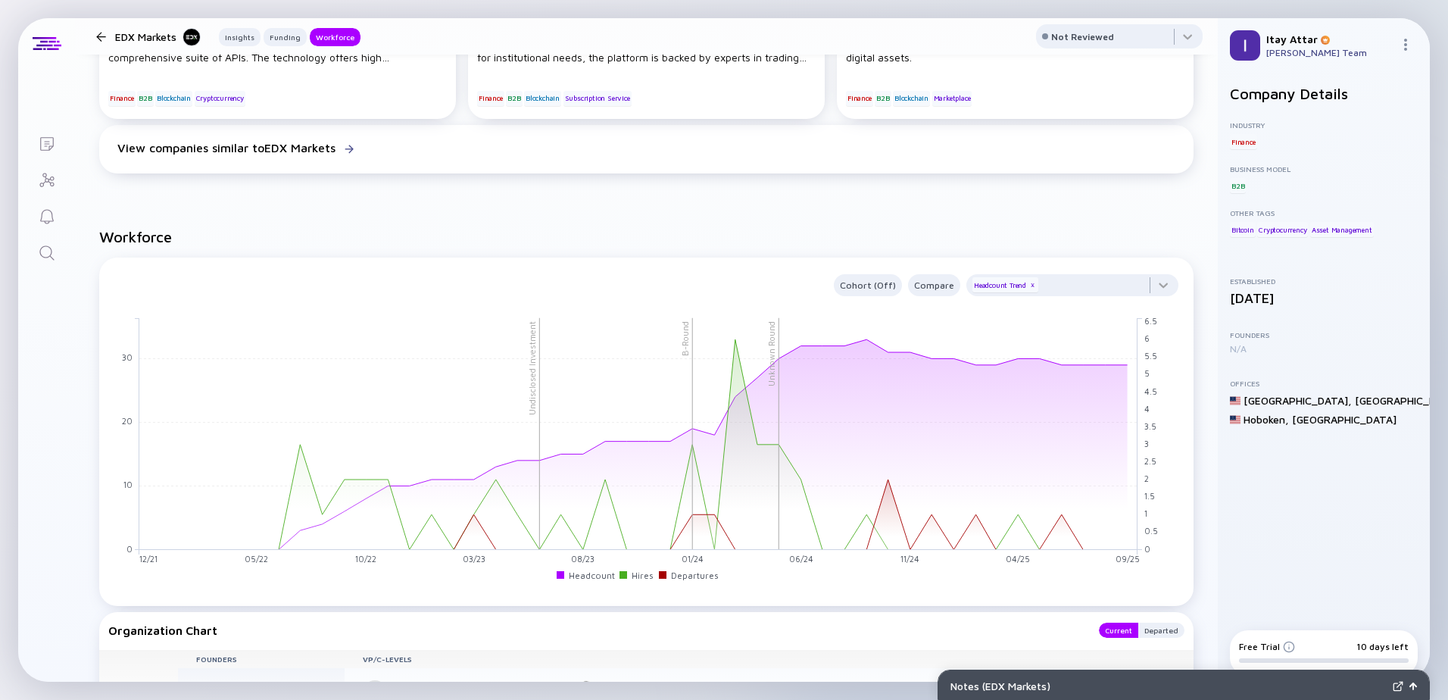
click at [99, 36] on div at bounding box center [101, 37] width 10 height 10
click at [98, 33] on div at bounding box center [101, 37] width 10 height 10
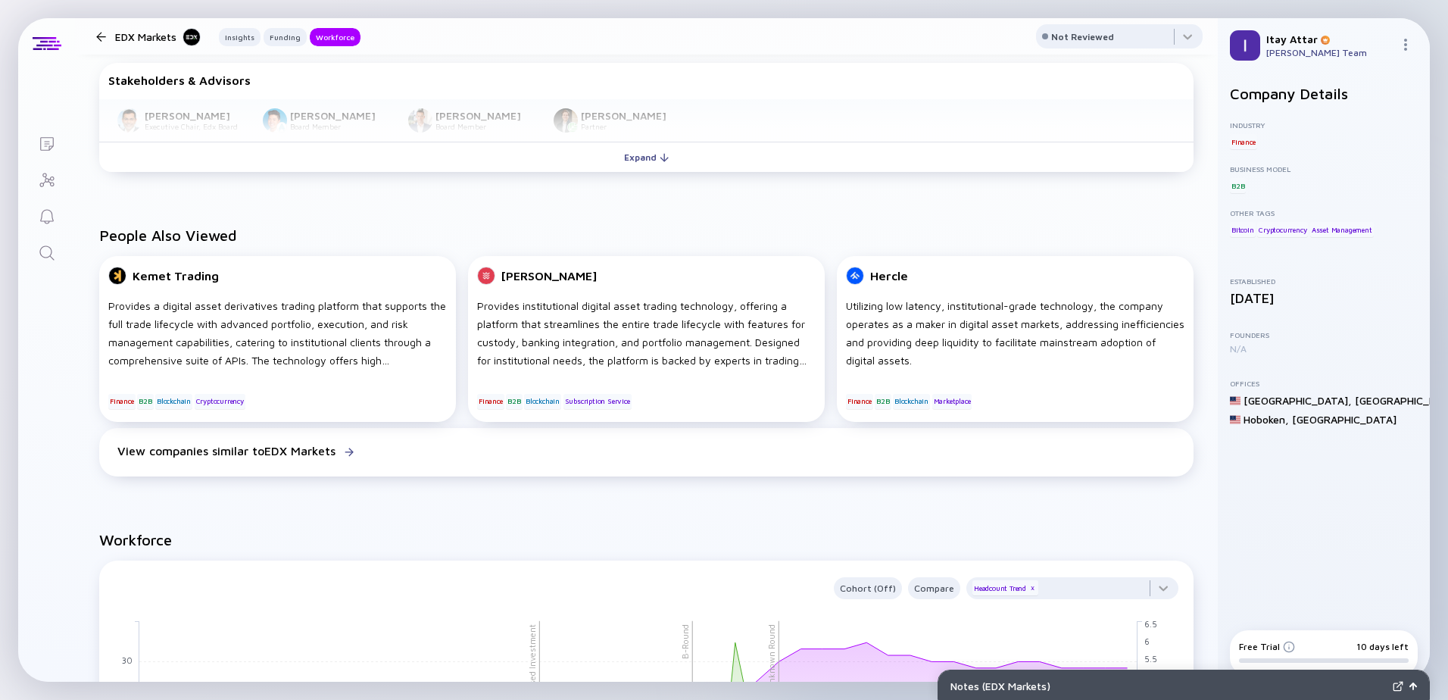
click at [103, 38] on div at bounding box center [101, 37] width 10 height 10
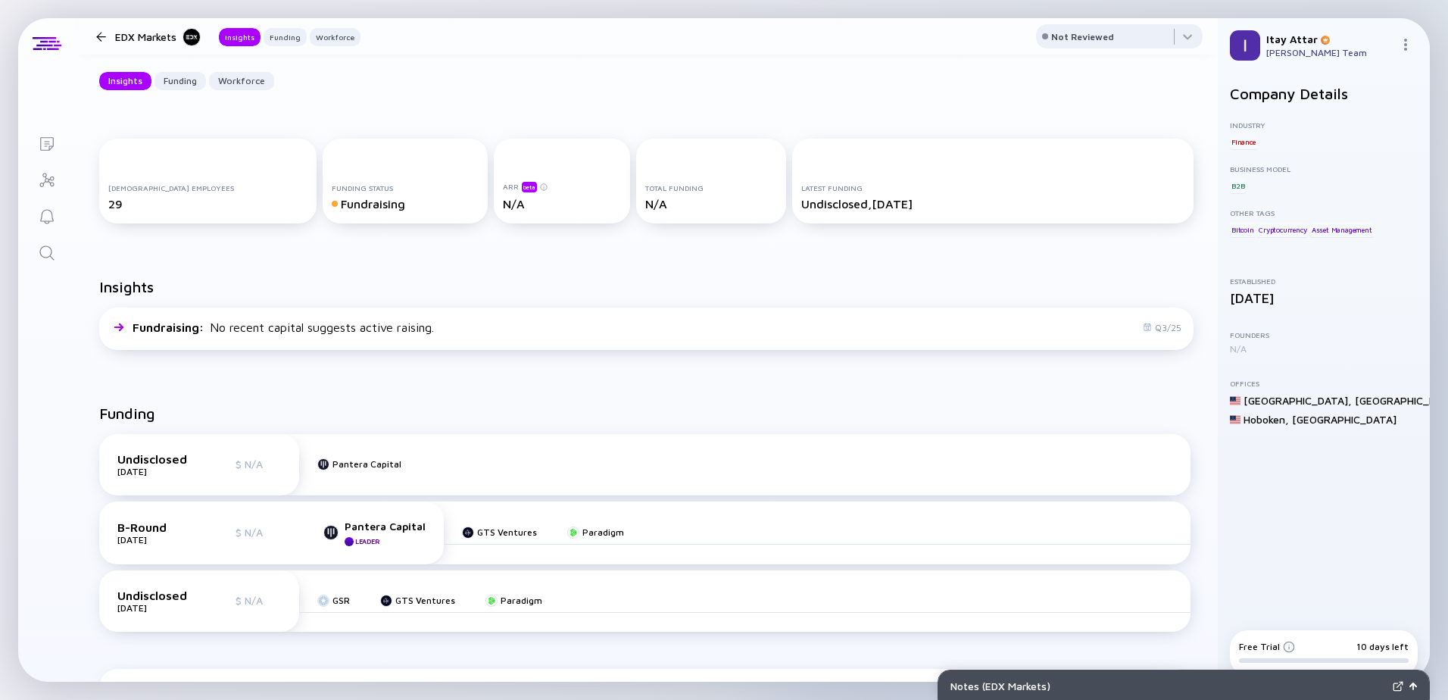
scroll to position [0, 0]
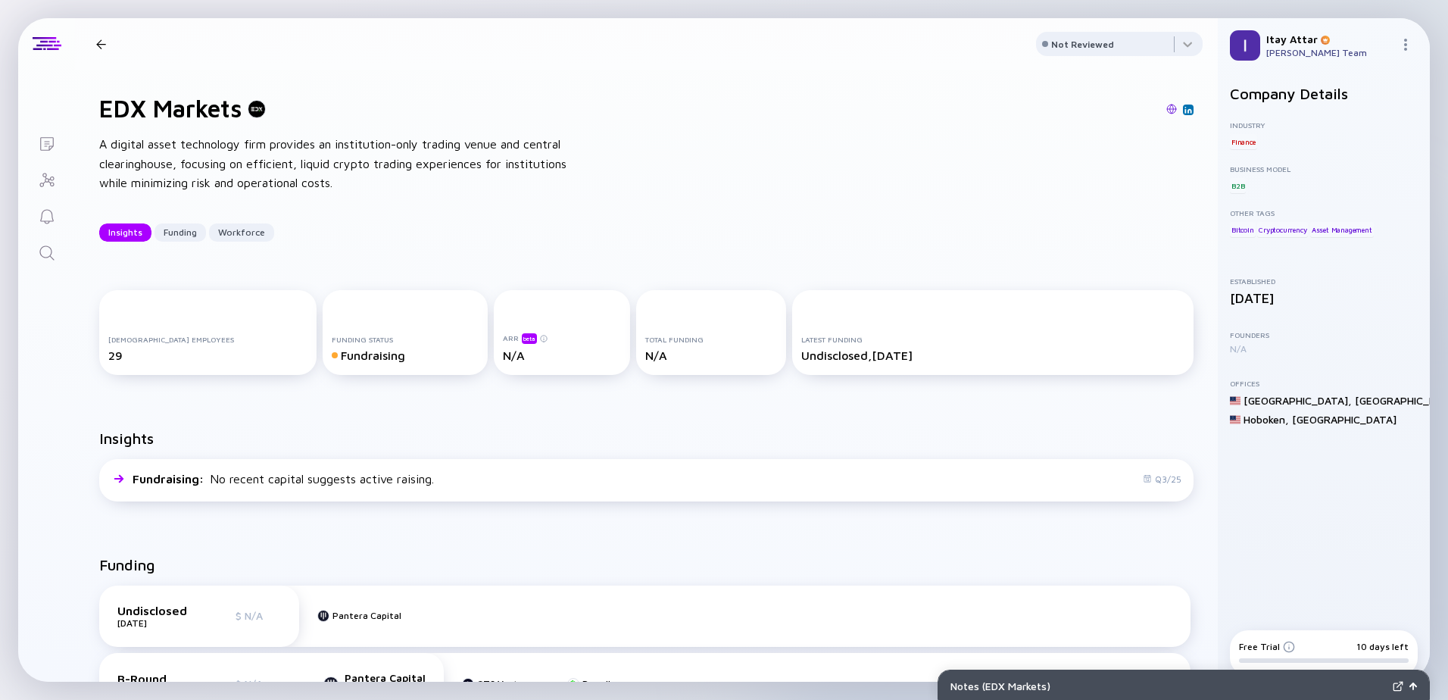
click at [100, 42] on div at bounding box center [101, 44] width 10 height 10
click at [96, 36] on div "EDX Markets Insights Funding Workforce" at bounding box center [225, 44] width 270 height 20
click at [361, 65] on header "EDX Markets Insights Funding Workforce Not Reviewed" at bounding box center [646, 44] width 1143 height 52
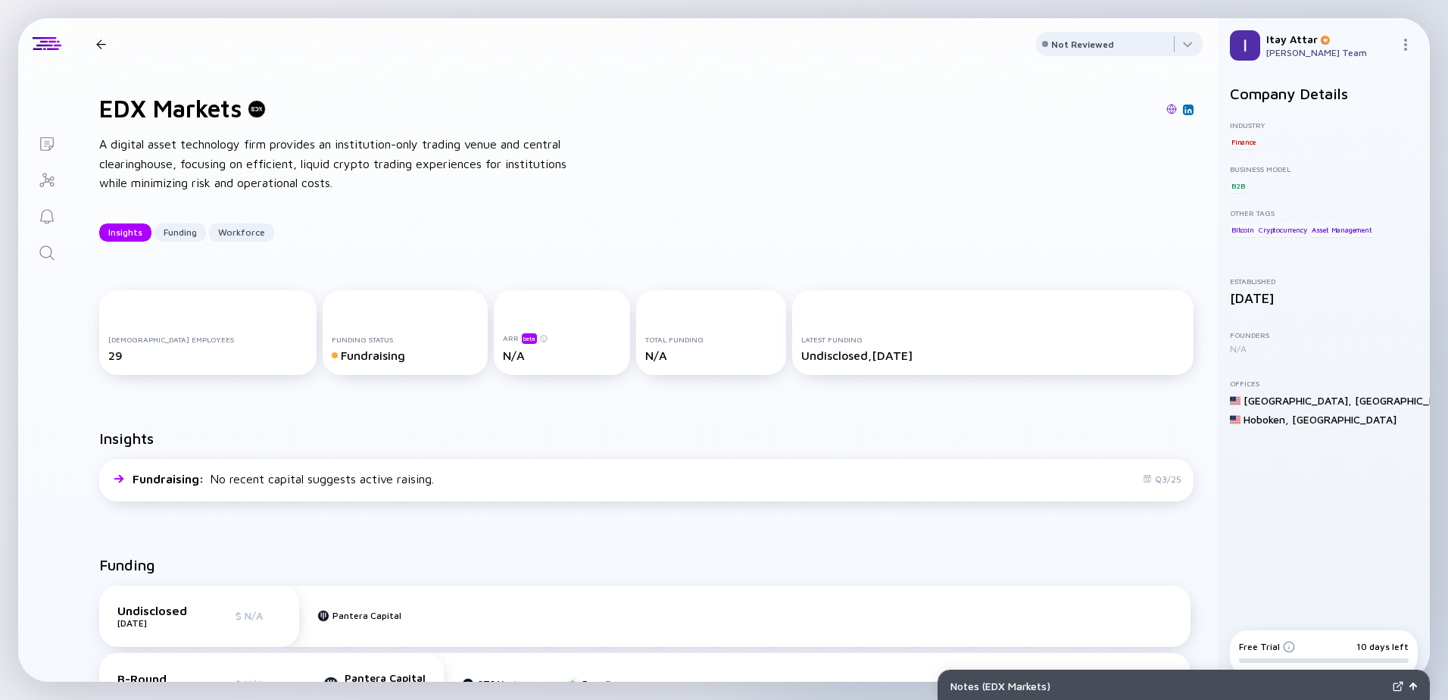
click at [46, 184] on icon "Investor Map" at bounding box center [47, 180] width 18 height 18
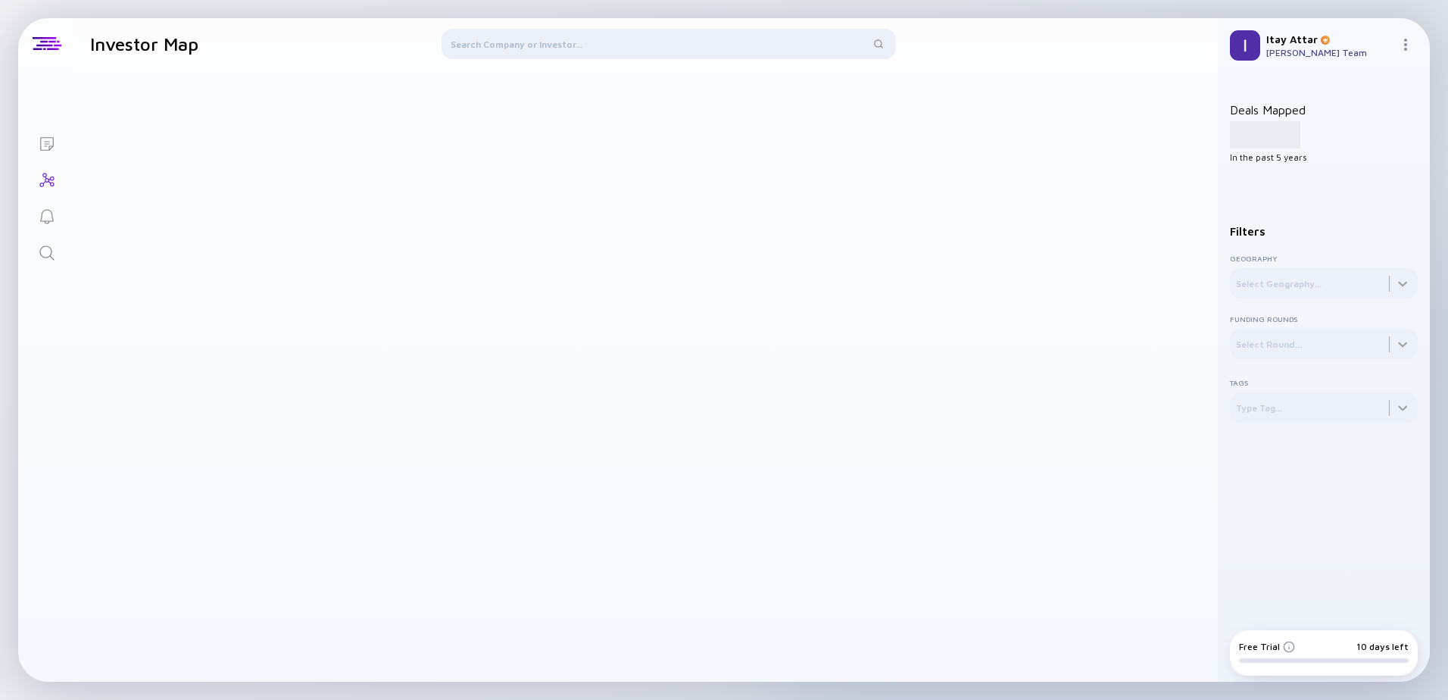
click at [564, 52] on div at bounding box center [669, 47] width 454 height 36
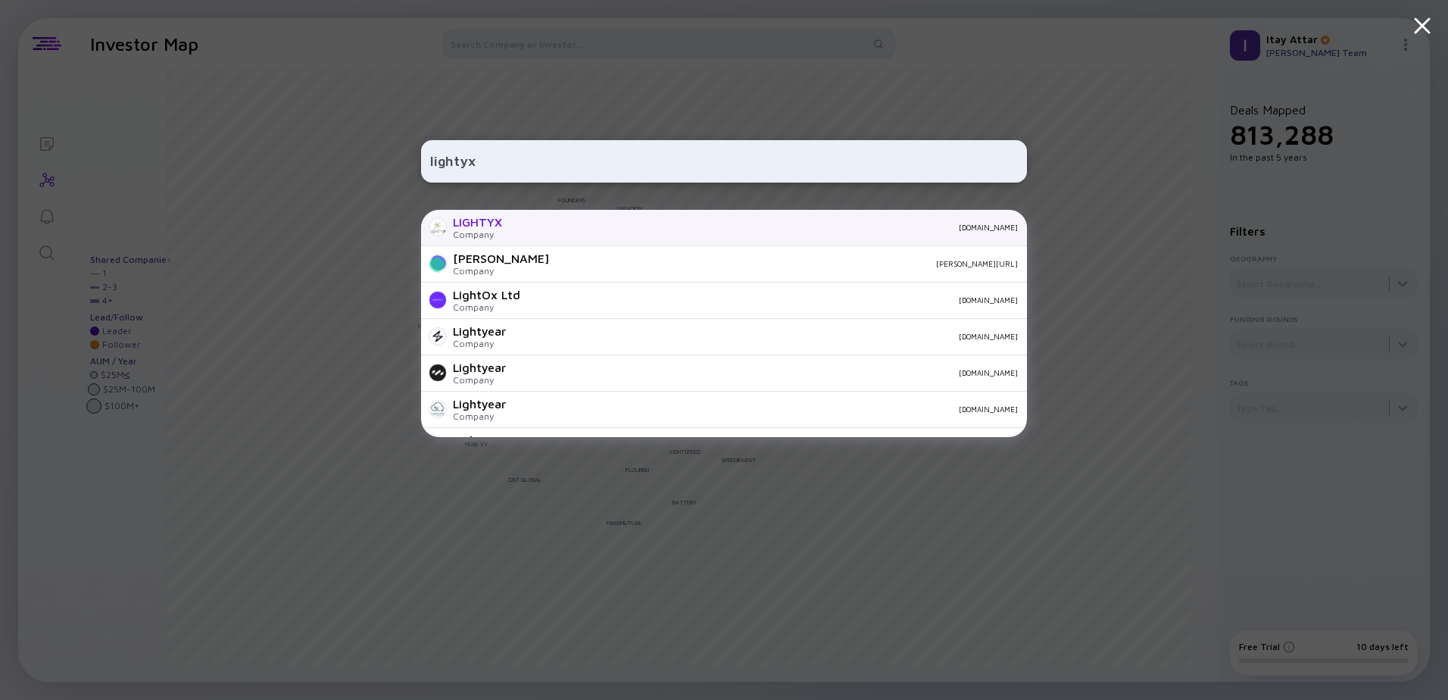
type input "lightyx"
click at [553, 220] on div "LIGHTYX Company lightyx.com" at bounding box center [724, 228] width 606 height 36
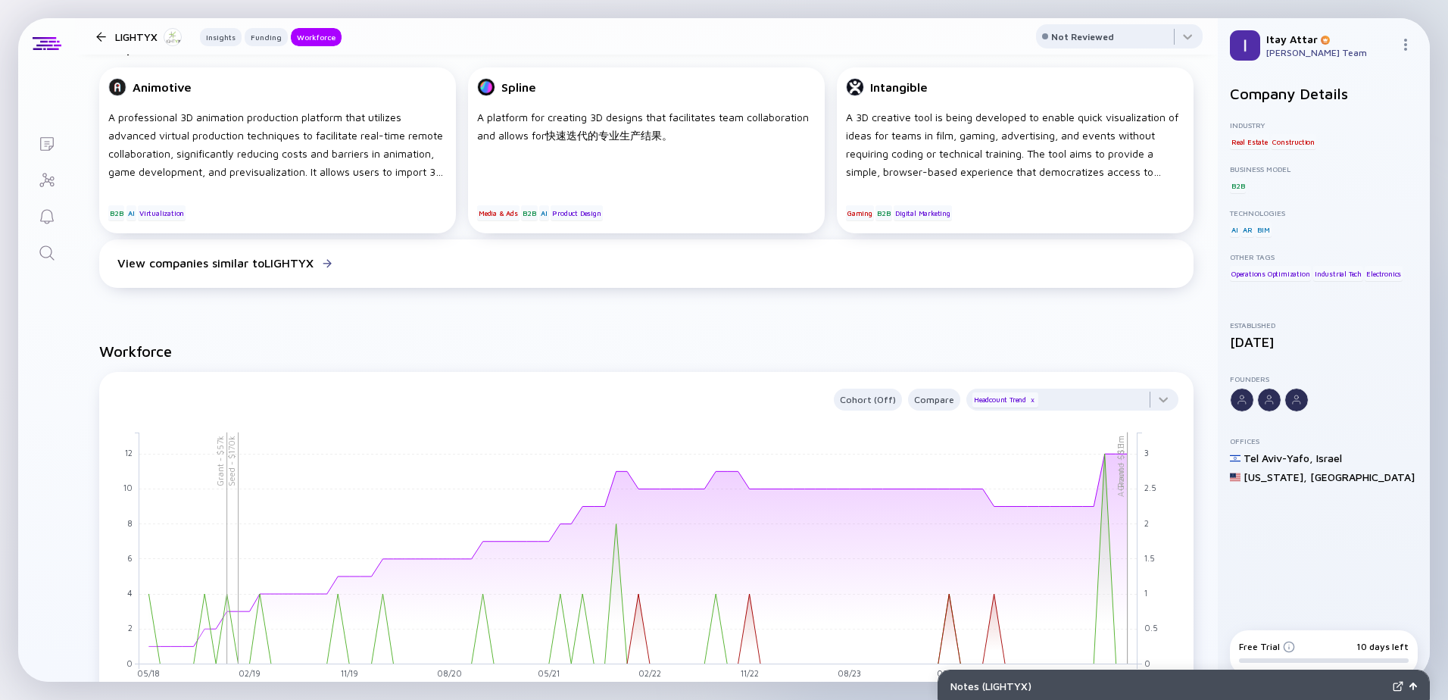
scroll to position [1136, 0]
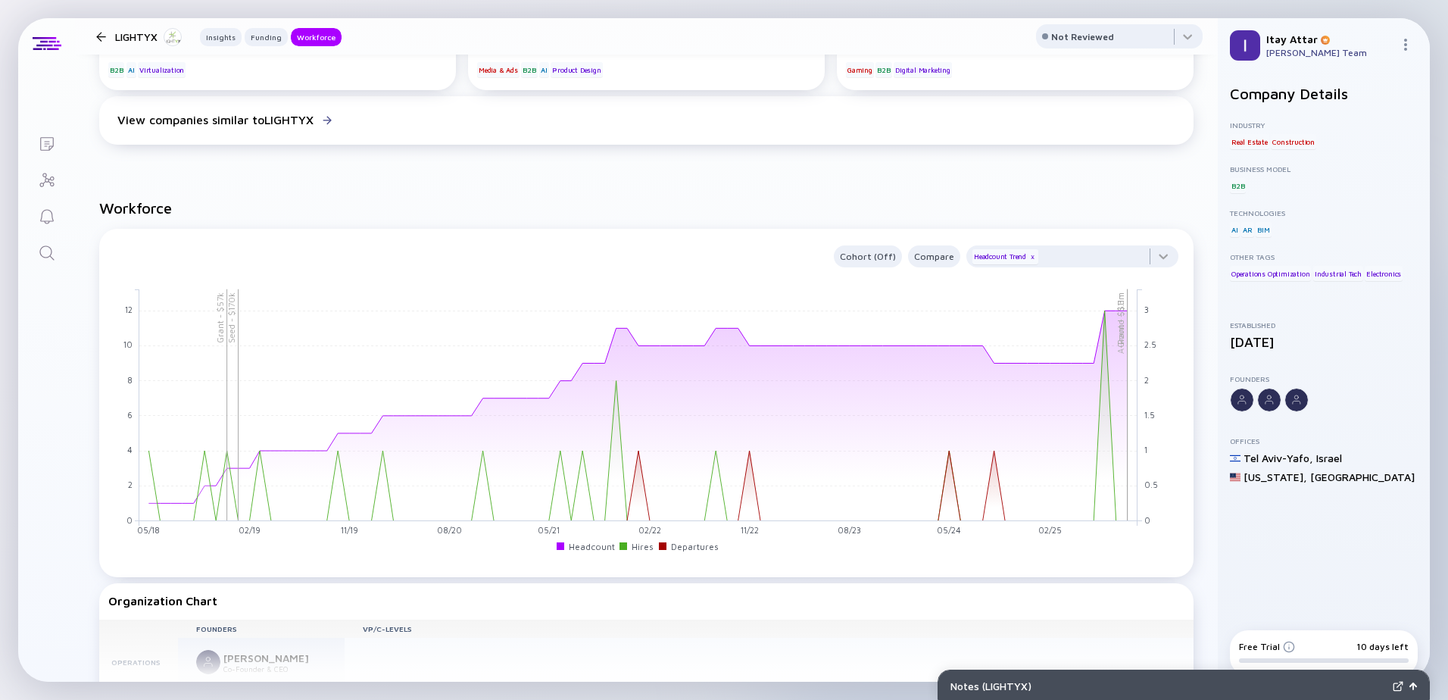
click at [99, 40] on div at bounding box center [101, 37] width 10 height 10
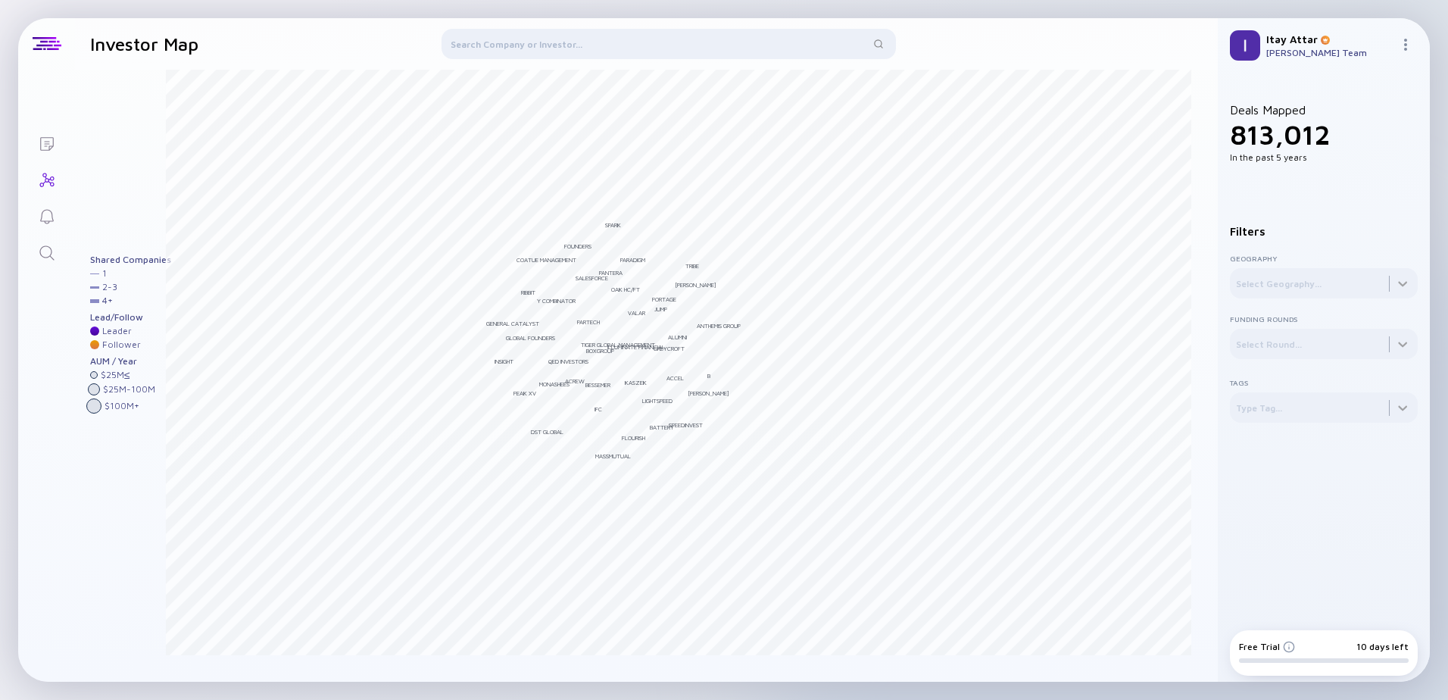
click at [623, 42] on div at bounding box center [669, 47] width 454 height 36
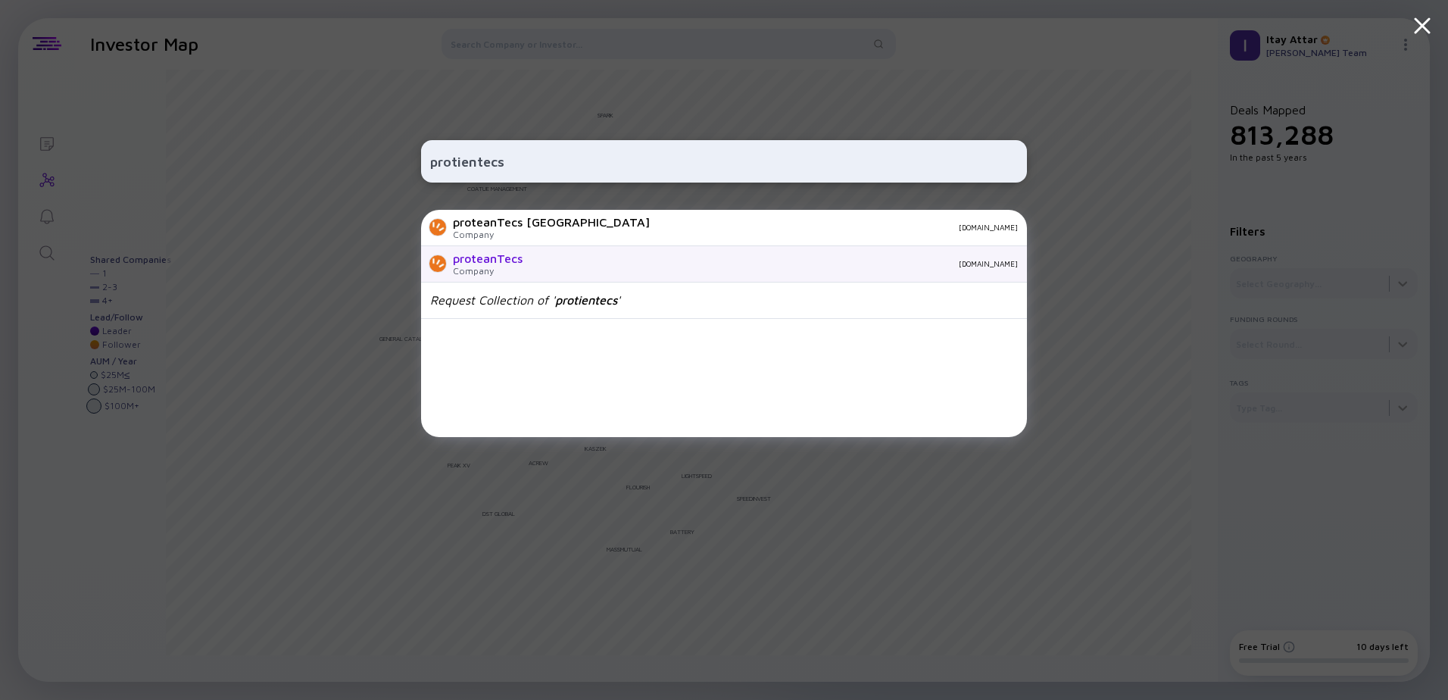
type input "protientecs"
click at [540, 267] on div "proteantecs.com" at bounding box center [776, 263] width 483 height 9
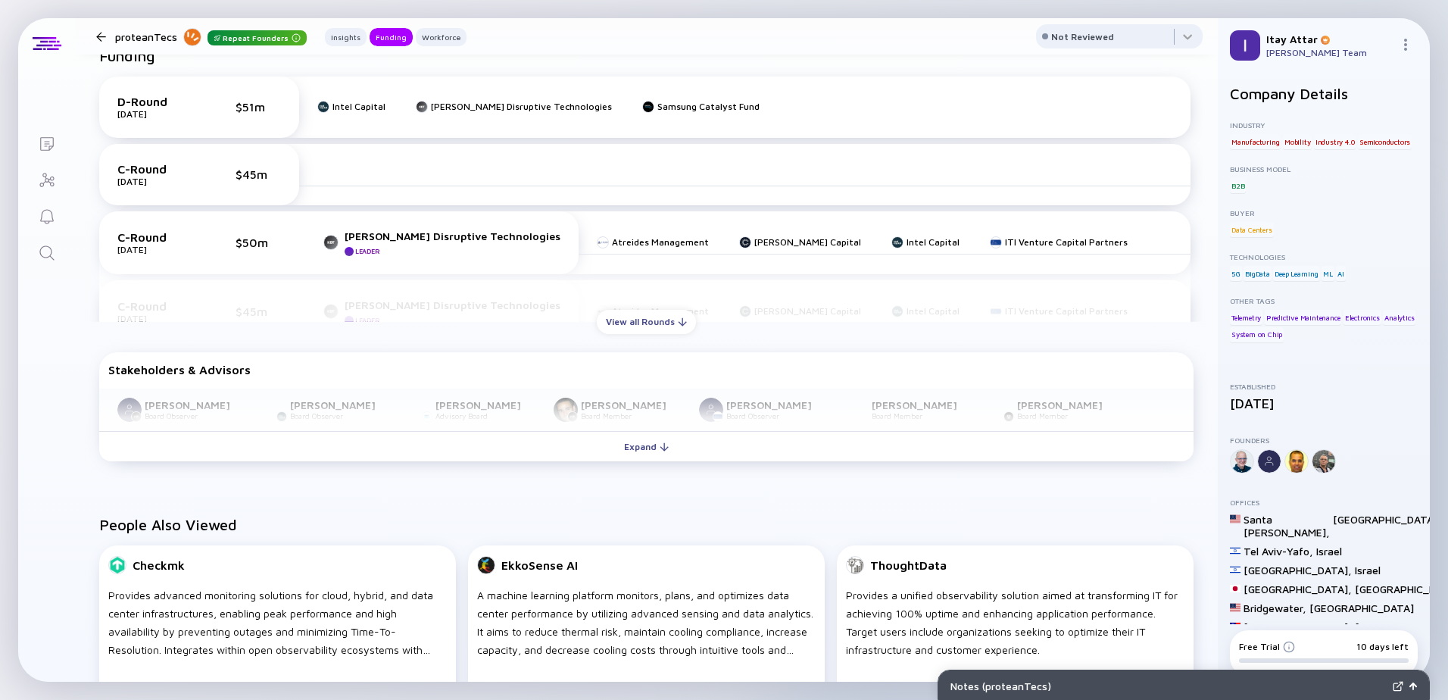
scroll to position [303, 0]
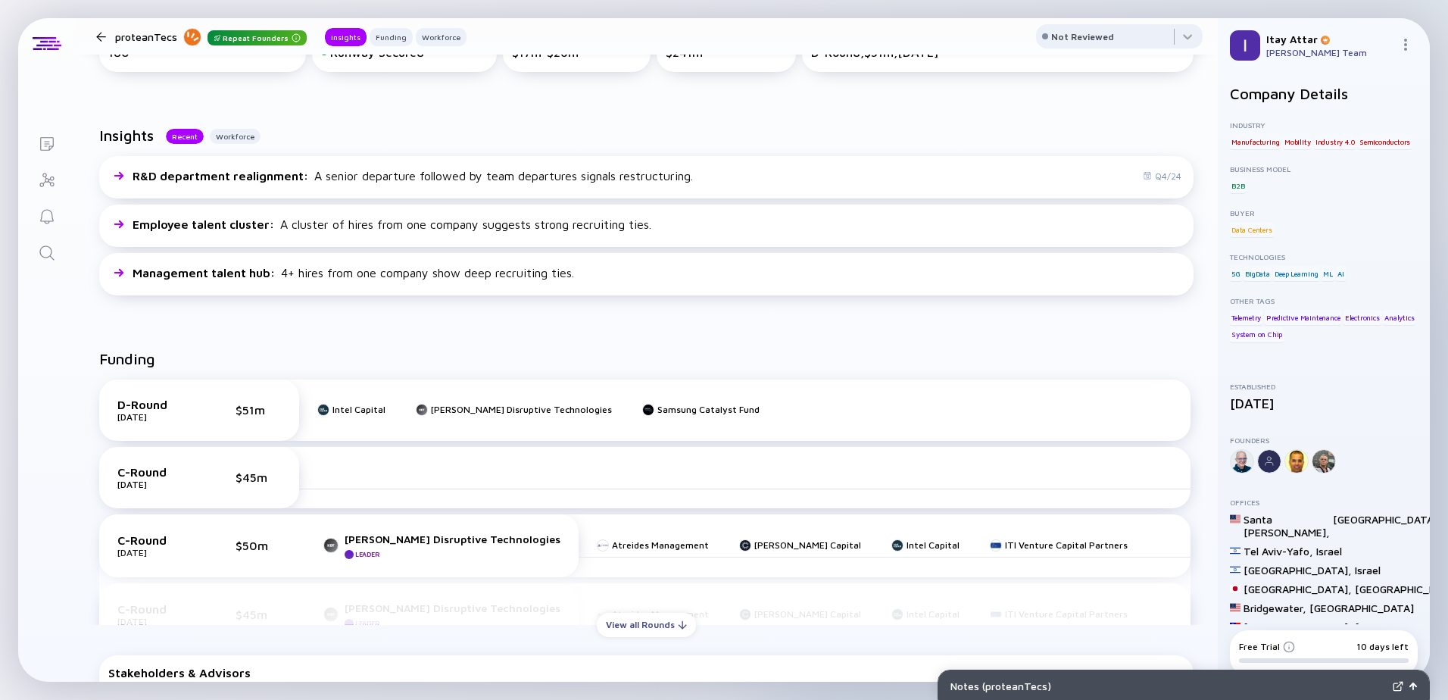
click at [103, 35] on div at bounding box center [101, 37] width 10 height 10
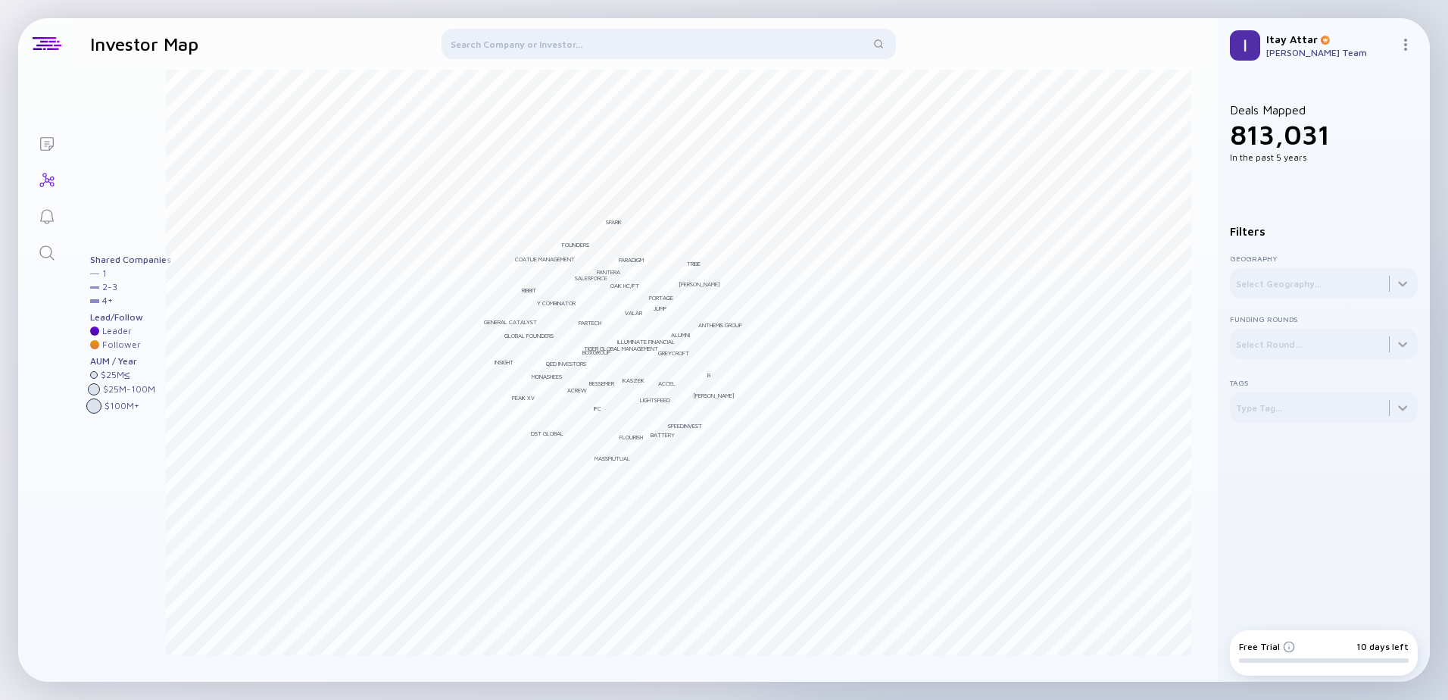
click at [549, 47] on div at bounding box center [669, 47] width 454 height 36
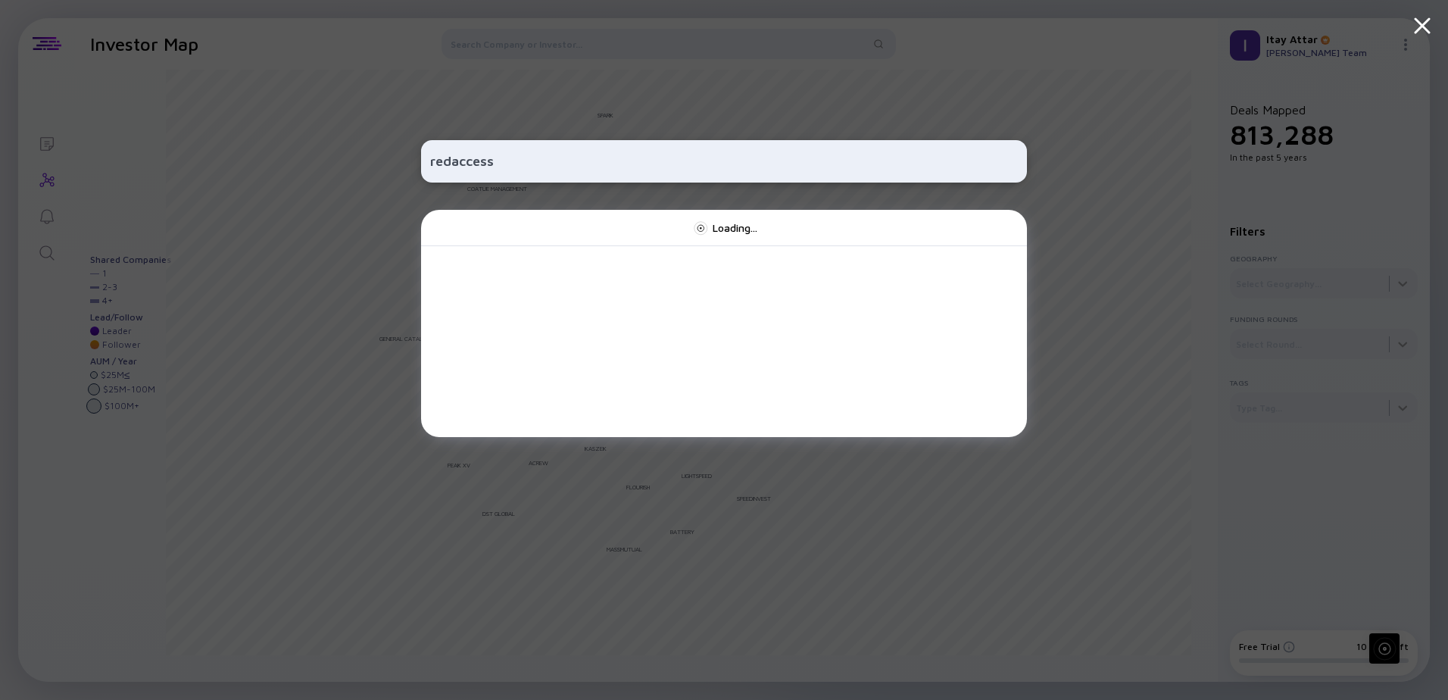
type input "redaccess"
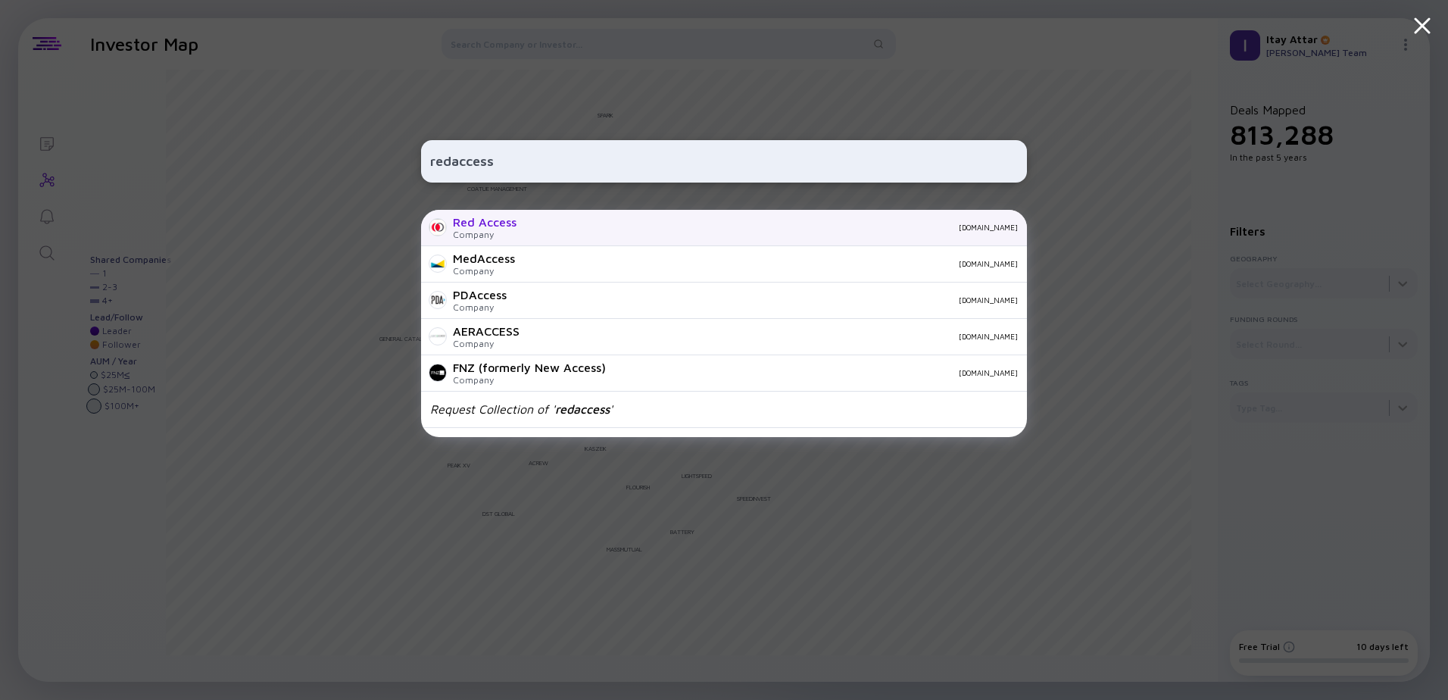
click at [473, 226] on div "Red Access" at bounding box center [485, 222] width 64 height 14
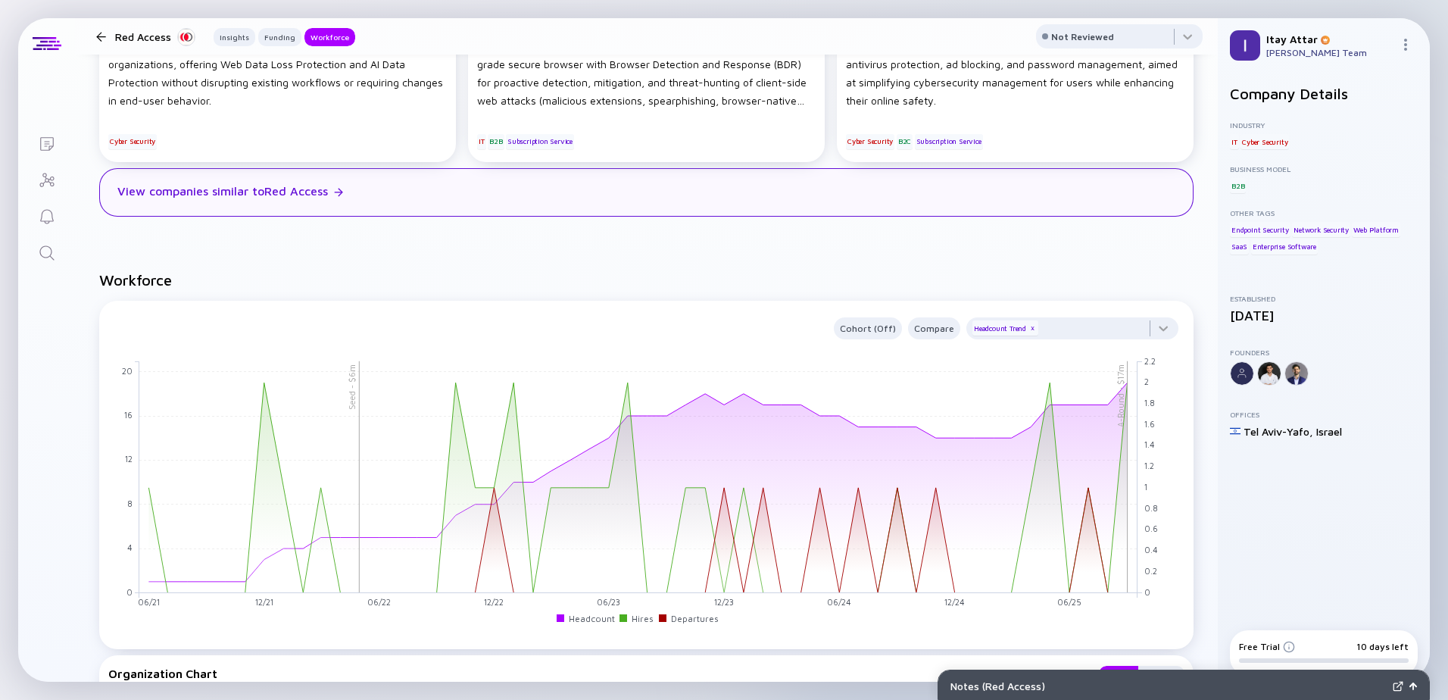
scroll to position [1212, 0]
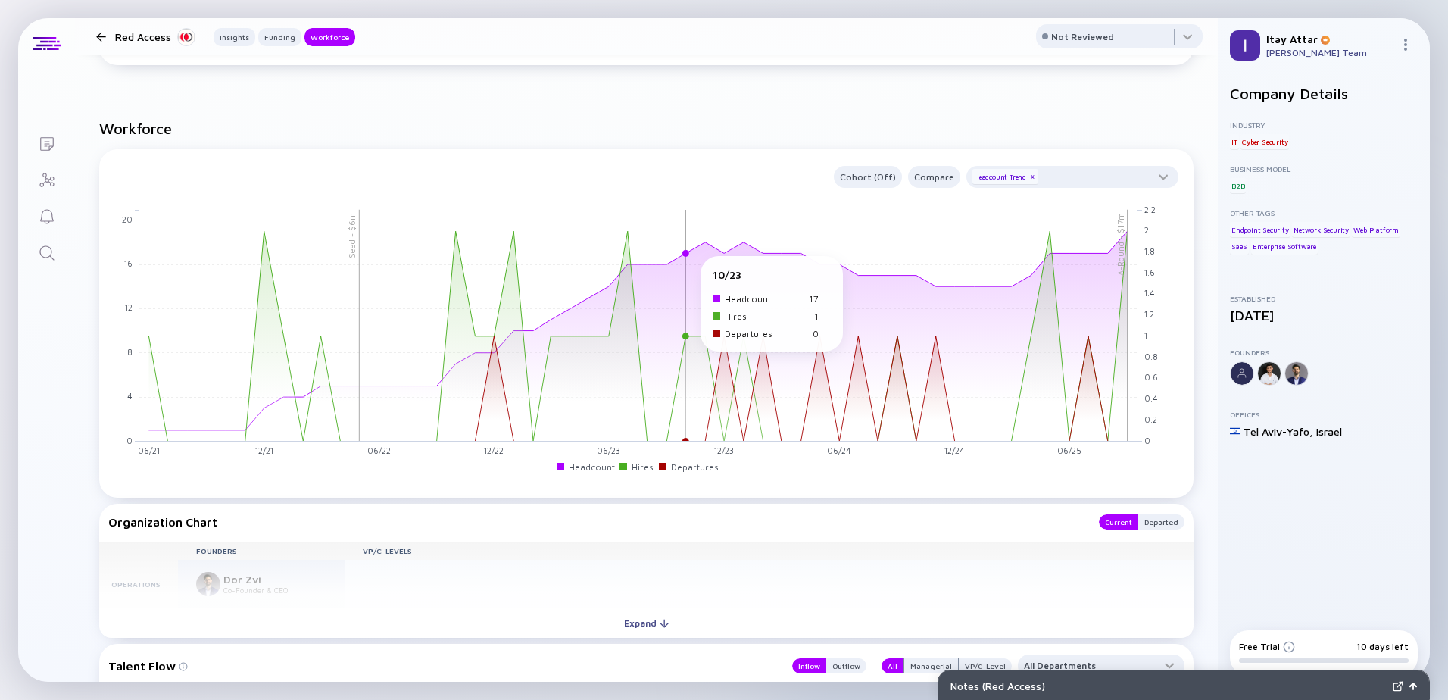
click at [660, 270] on rect at bounding box center [638, 325] width 998 height 232
